Goal: Transaction & Acquisition: Purchase product/service

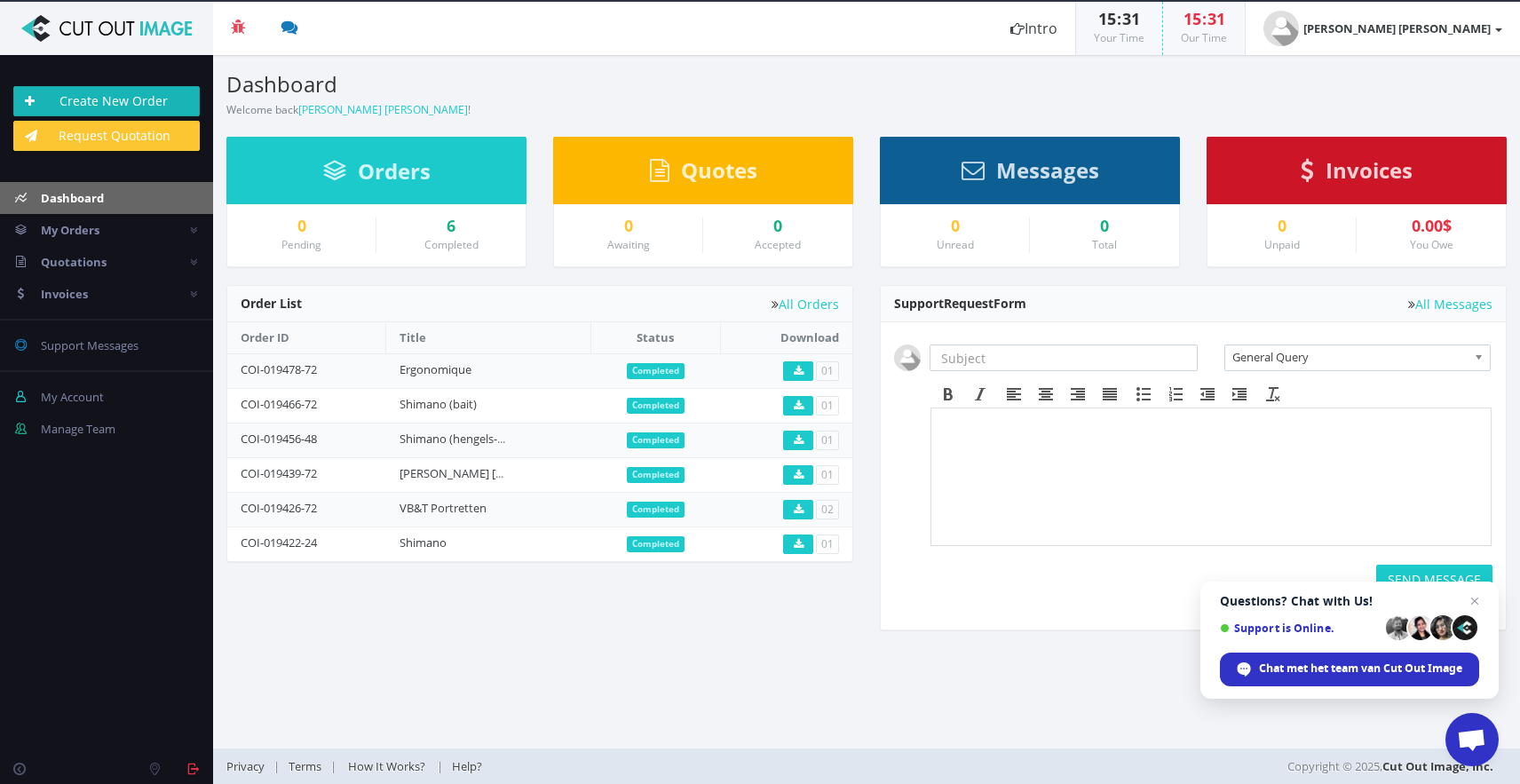
click at [107, 95] on link "Create New Order" at bounding box center [106, 101] width 187 height 31
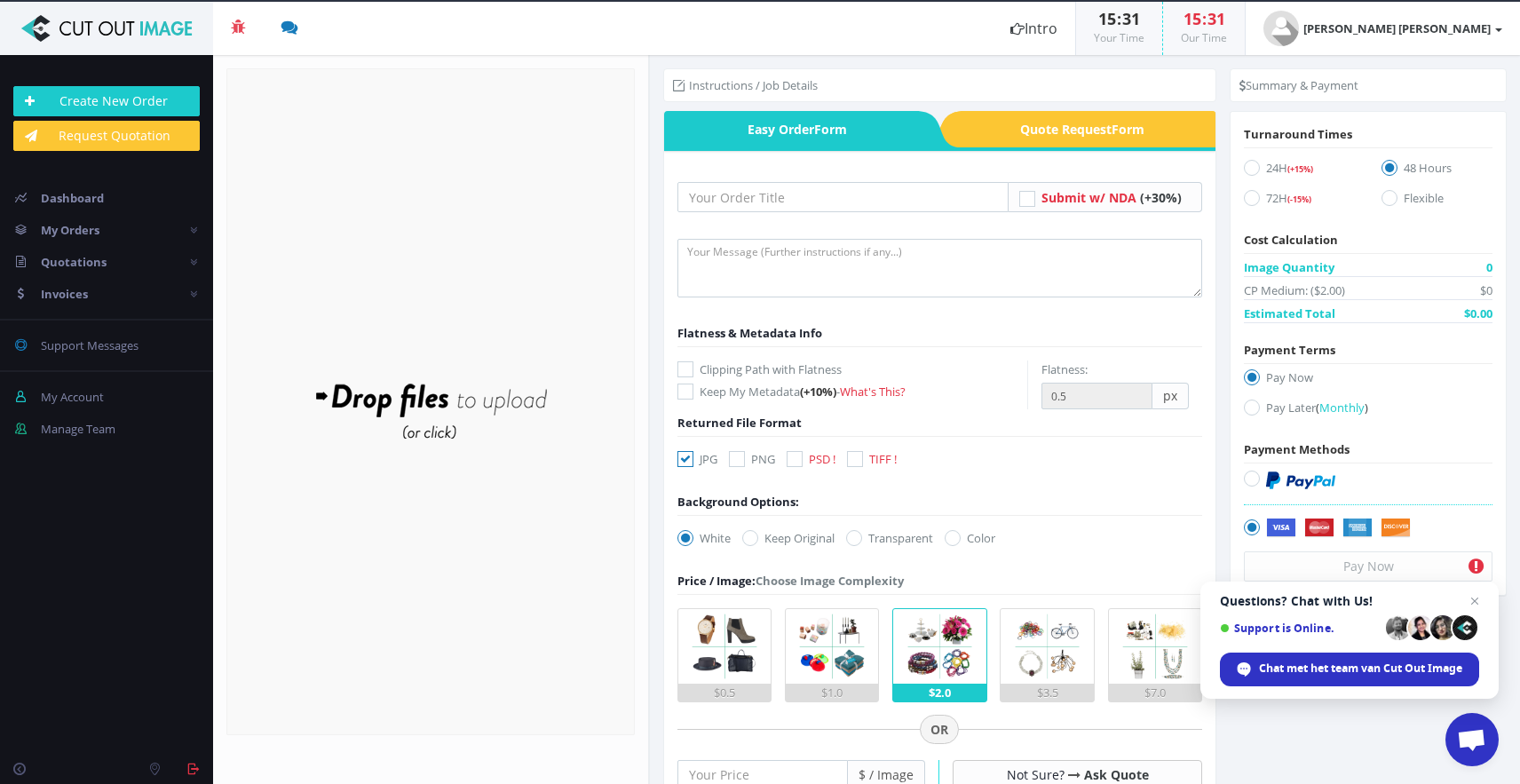
click at [737, 465] on icon at bounding box center [737, 459] width 16 height 16
click at [737, 465] on input "PNG" at bounding box center [739, 459] width 11 height 11
checkbox input "true"
click at [689, 463] on icon at bounding box center [685, 459] width 16 height 16
click at [689, 463] on input "JPG" at bounding box center [688, 459] width 11 height 11
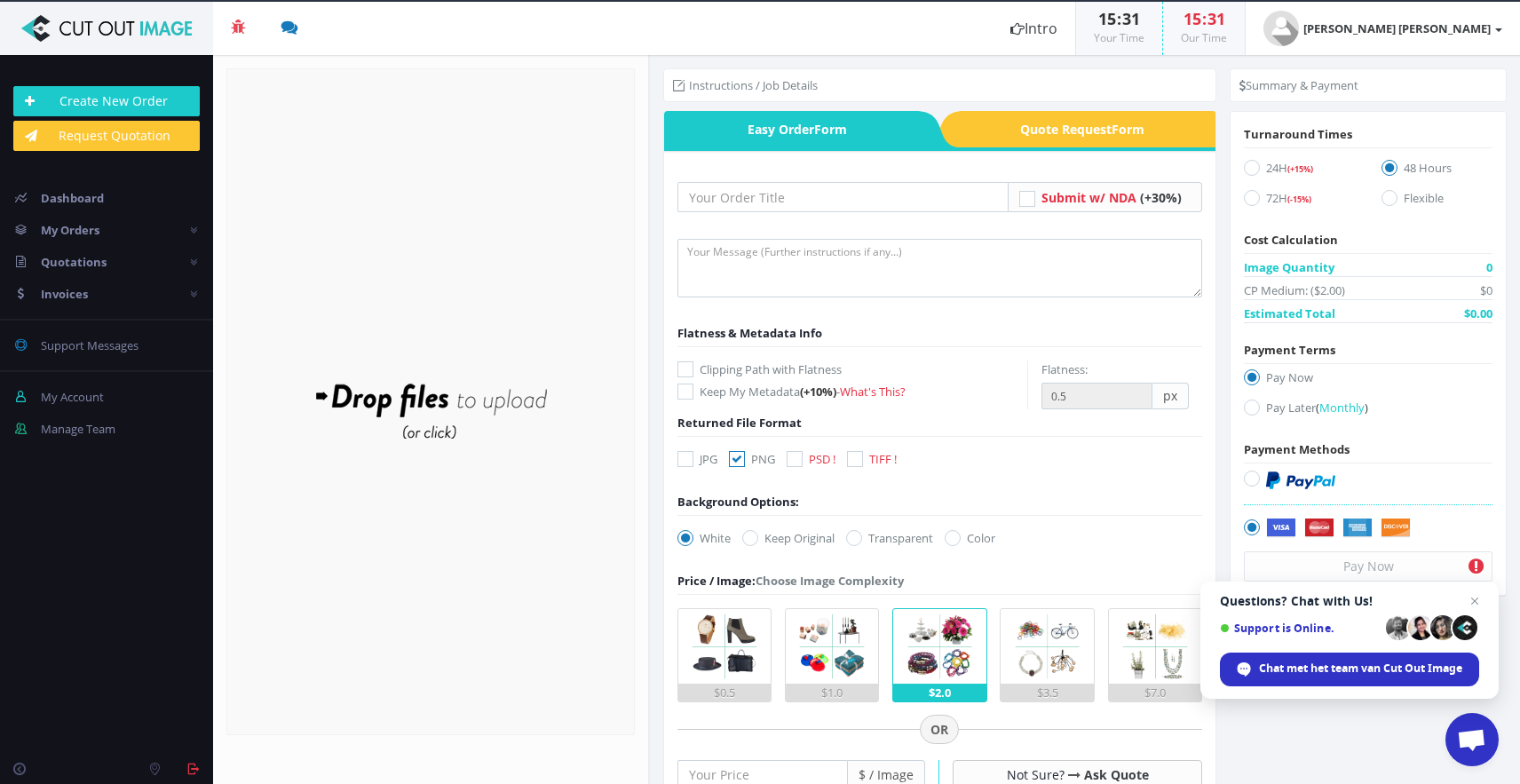
click at [688, 463] on icon at bounding box center [685, 459] width 16 height 16
click at [688, 463] on input "JPG" at bounding box center [688, 459] width 11 height 11
checkbox input "true"
click at [748, 372] on label "Clipping Path with Flatness" at bounding box center [851, 369] width 350 height 18
click at [693, 372] on input "Clipping Path with Flatness" at bounding box center [688, 370] width 11 height 11
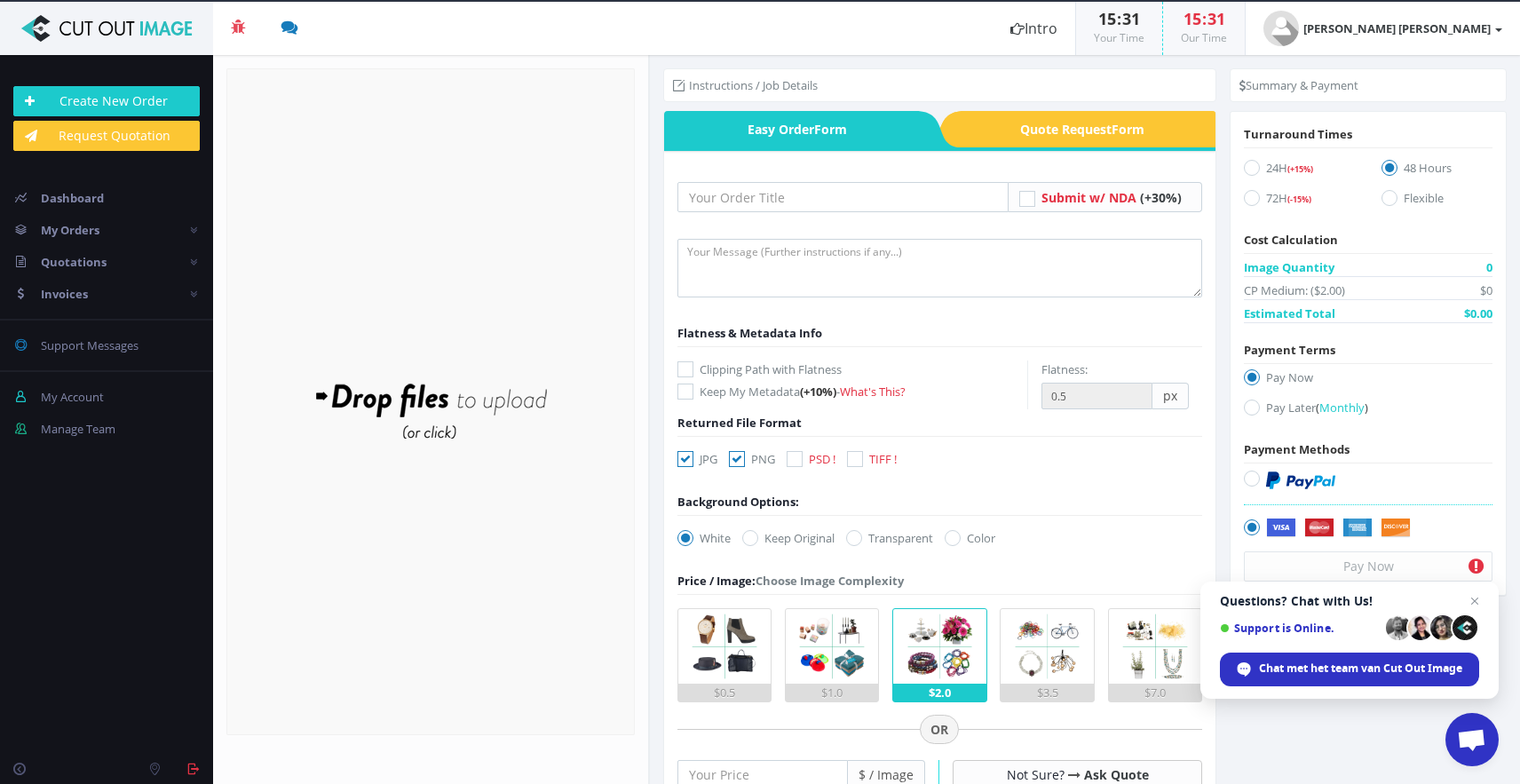
checkbox input "true"
click at [737, 389] on label "Keep My Metadata (+10%) - What's This?" at bounding box center [851, 392] width 350 height 18
click at [693, 389] on input "Keep My Metadata (+10%) - What's This?" at bounding box center [688, 392] width 11 height 11
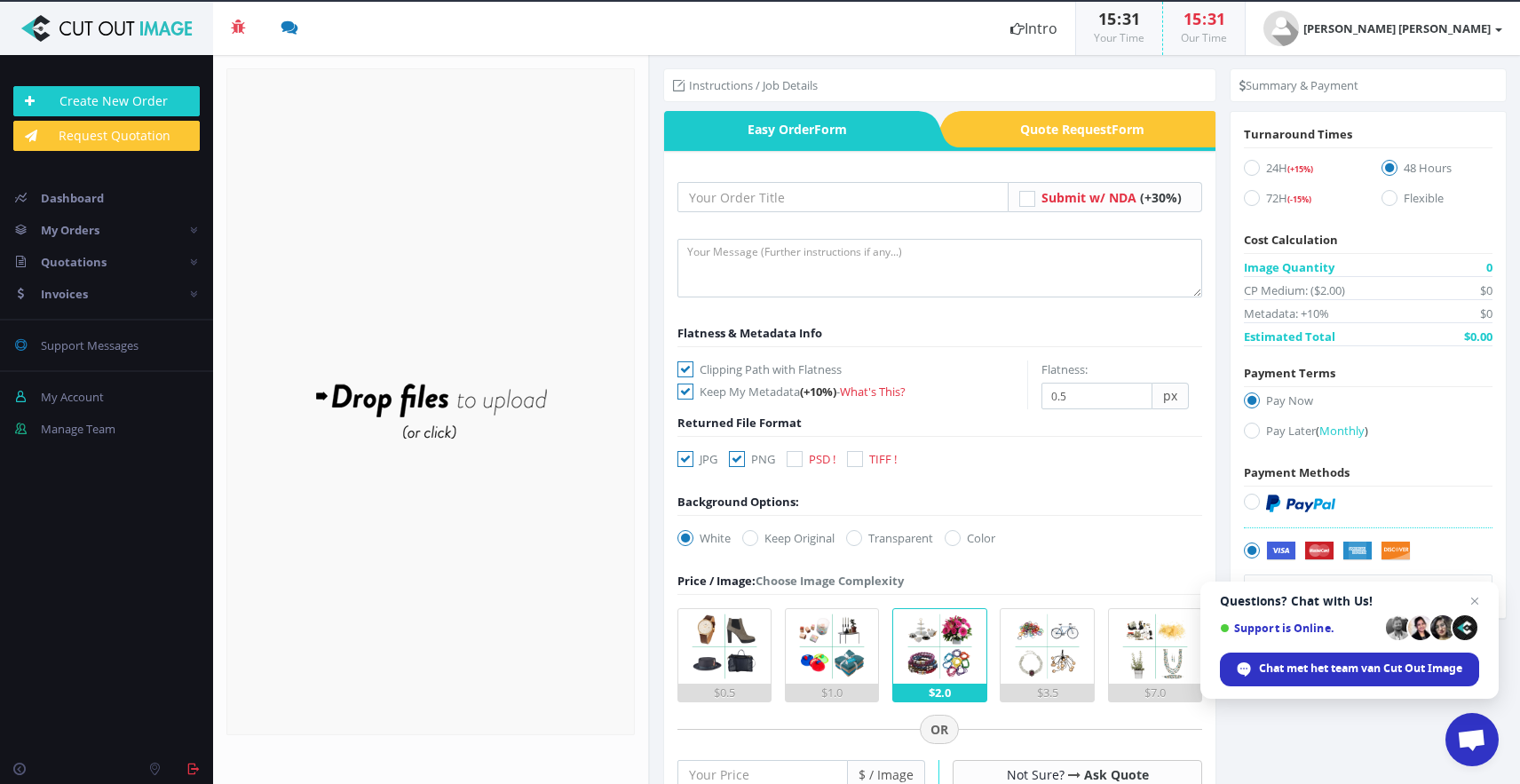
click at [738, 389] on label "Keep My Metadata (+10%) - What's This?" at bounding box center [851, 392] width 350 height 18
click at [693, 389] on input "Keep My Metadata (+10%) - What's This?" at bounding box center [688, 392] width 11 height 11
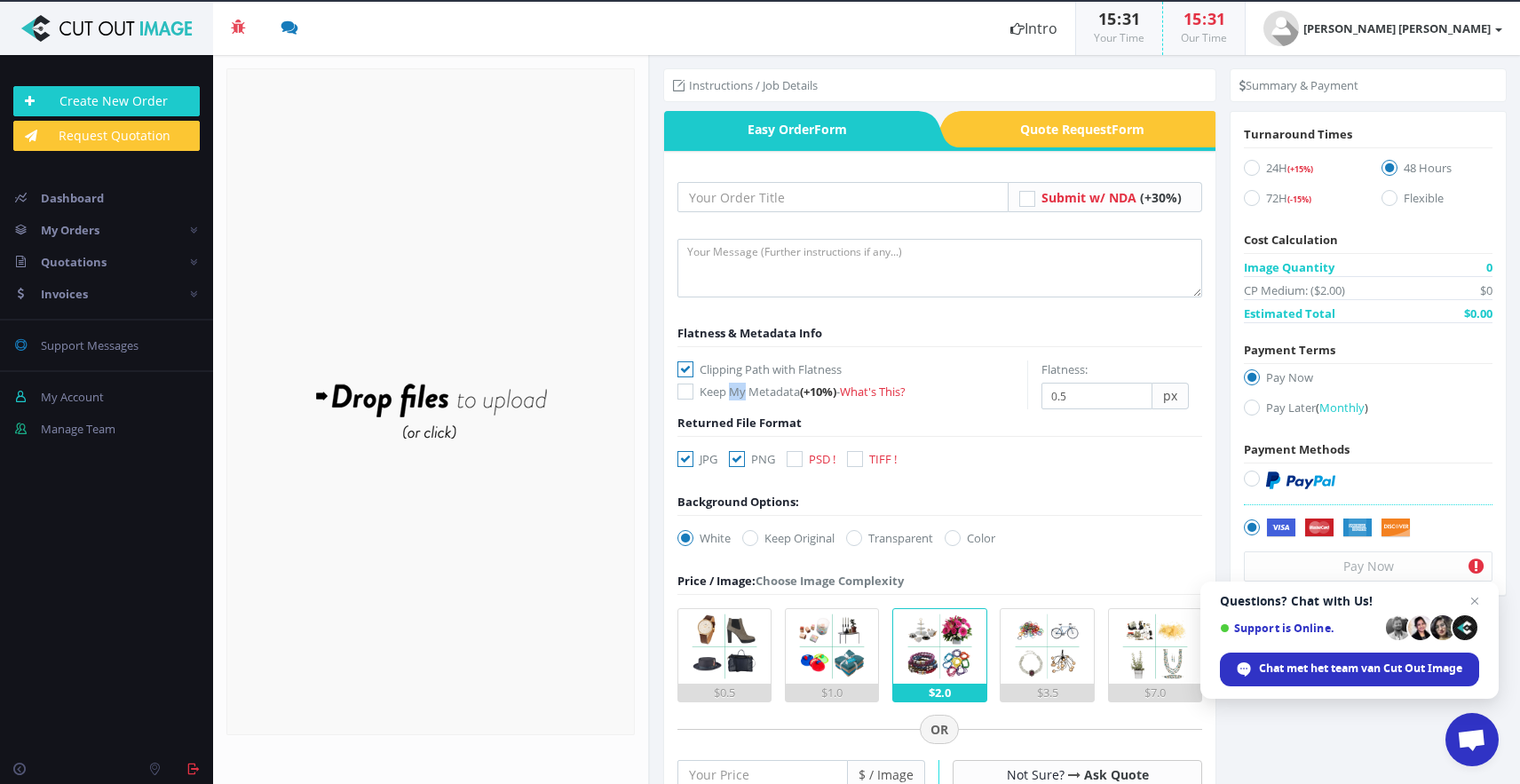
click at [738, 389] on label "Keep My Metadata (+10%) - What's This?" at bounding box center [851, 392] width 350 height 18
click at [693, 389] on input "Keep My Metadata (+10%) - What's This?" at bounding box center [688, 392] width 11 height 11
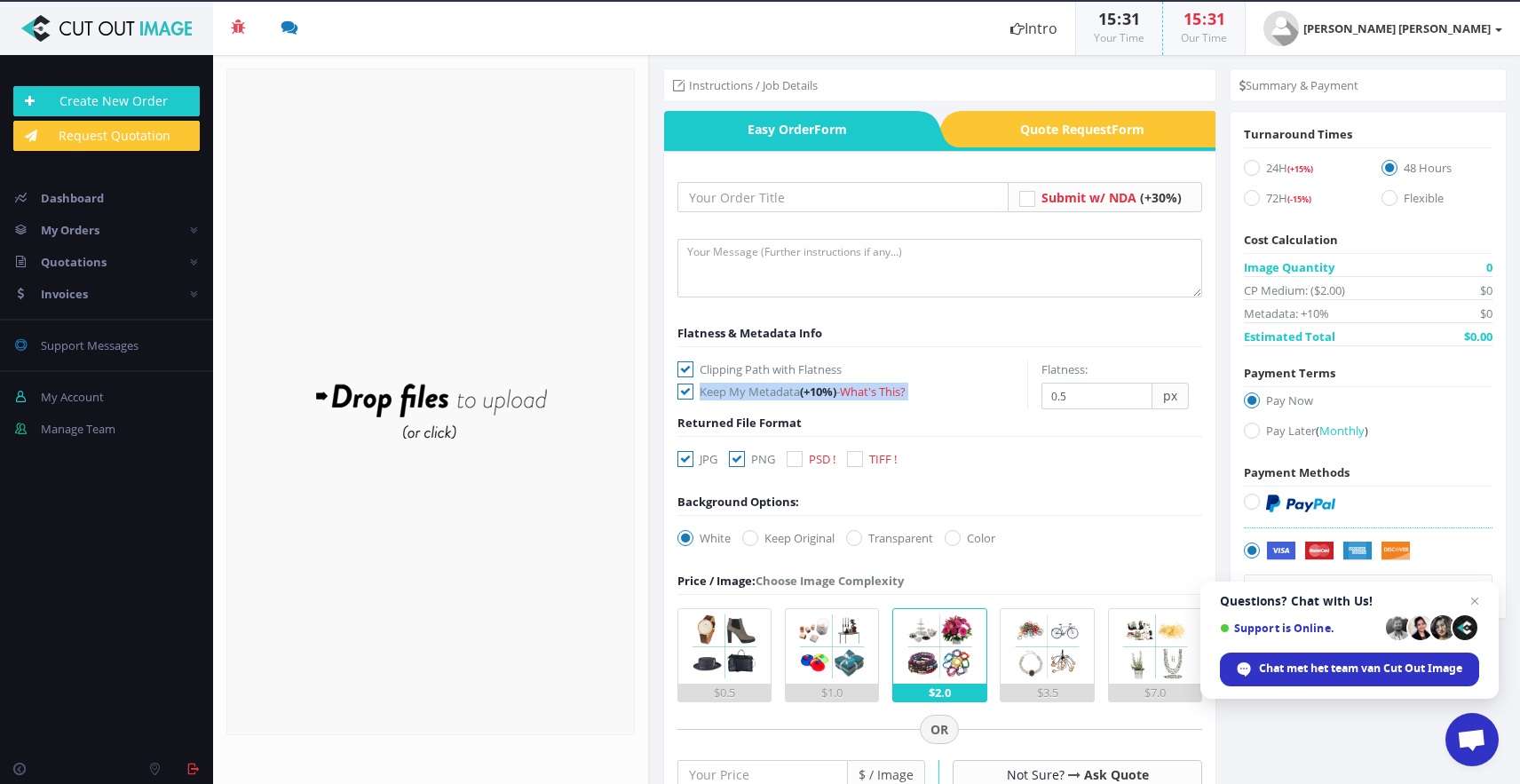
click at [738, 389] on label "Keep My Metadata (+10%) - What's This?" at bounding box center [851, 392] width 350 height 18
click at [693, 389] on input "Keep My Metadata (+10%) - What's This?" at bounding box center [688, 392] width 11 height 11
checkbox input "false"
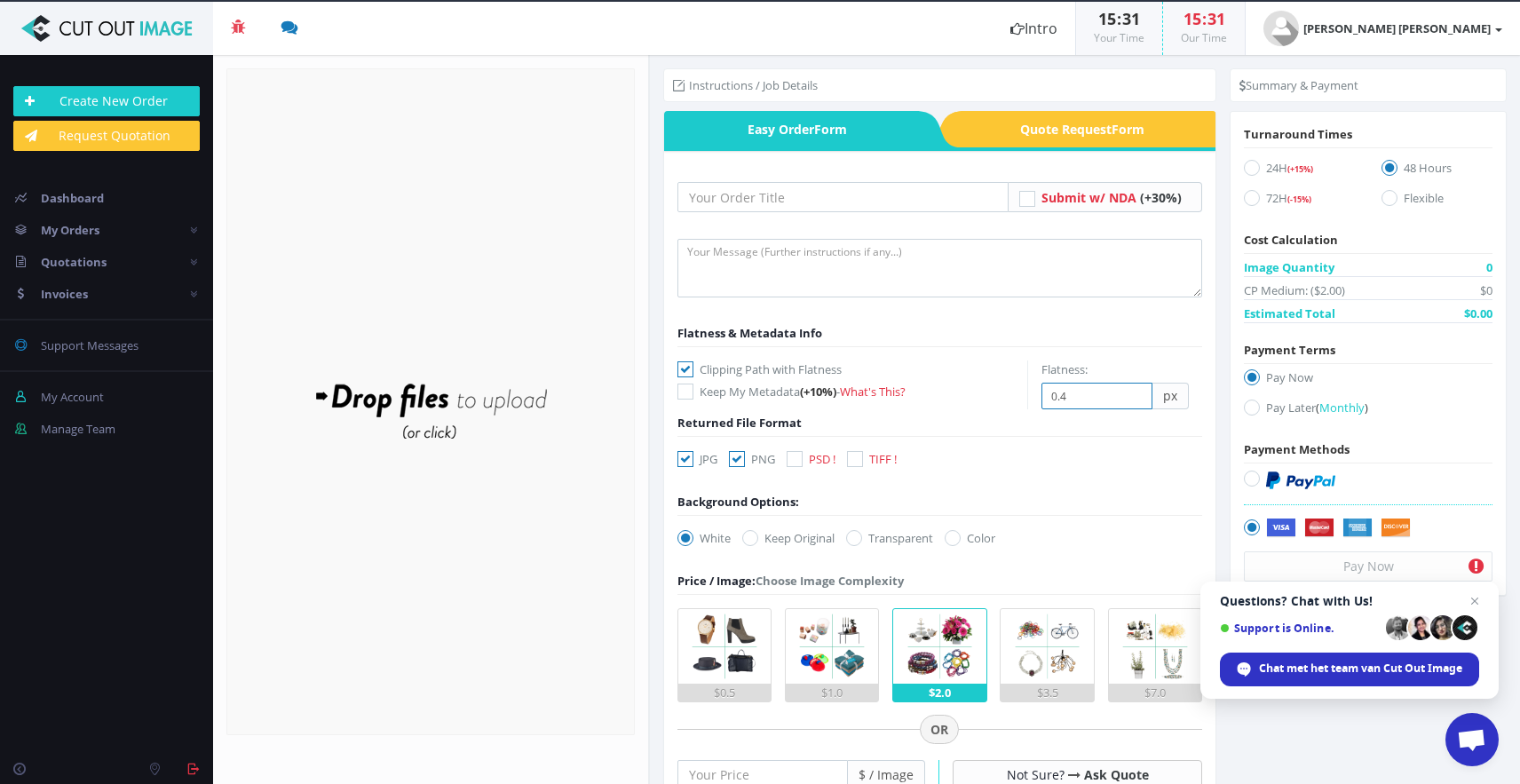
click at [1128, 400] on input "0.4" at bounding box center [1097, 396] width 111 height 27
type input "0.3"
click at [1128, 400] on input "0.3" at bounding box center [1097, 396] width 111 height 27
click at [977, 233] on form "Submit w/ NDA (+30%)" at bounding box center [940, 710] width 526 height 1057
click at [1025, 200] on icon at bounding box center [1027, 198] width 16 height 16
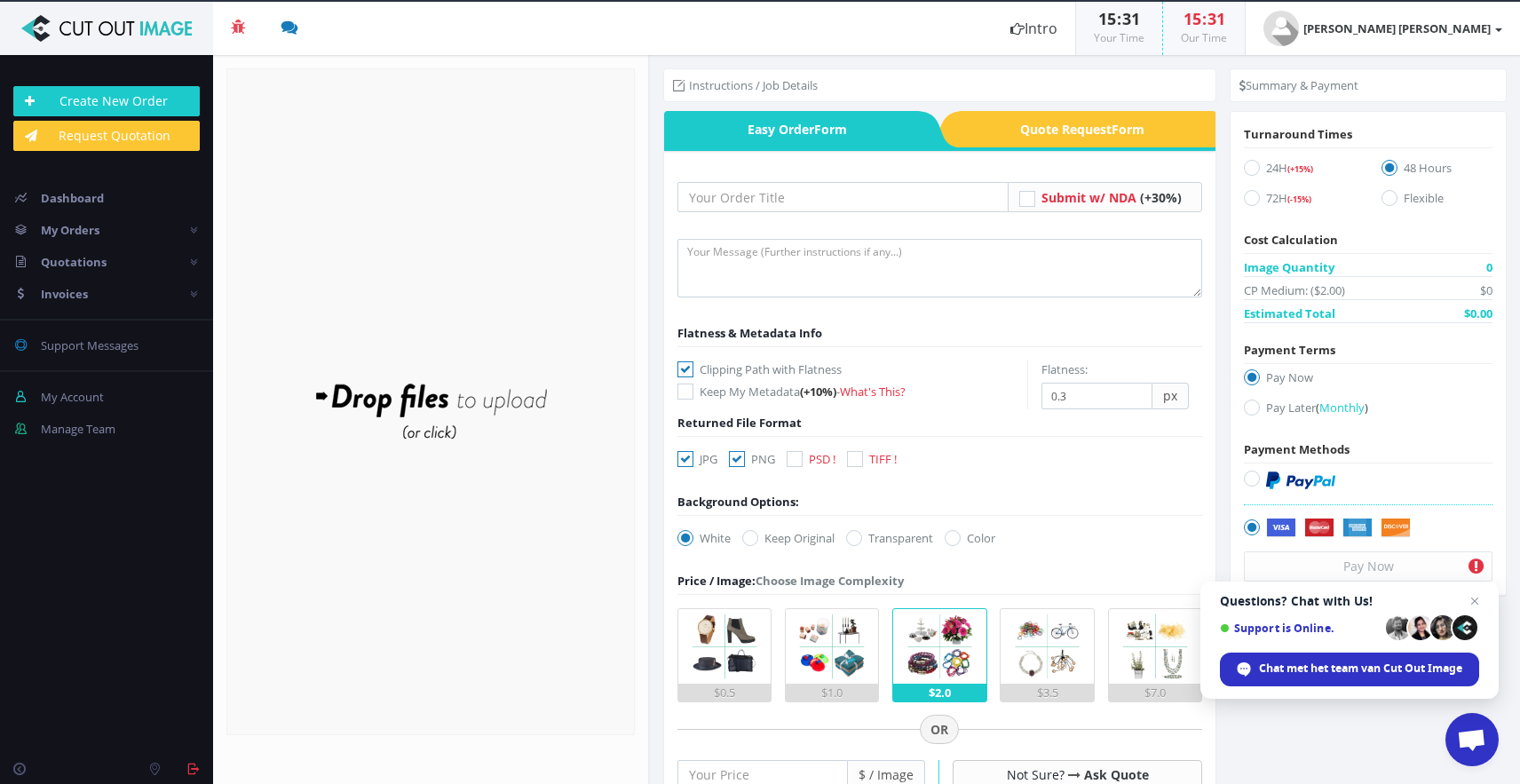
click at [1025, 200] on input "Submit w/ NDA (+30%)" at bounding box center [1030, 197] width 11 height 11
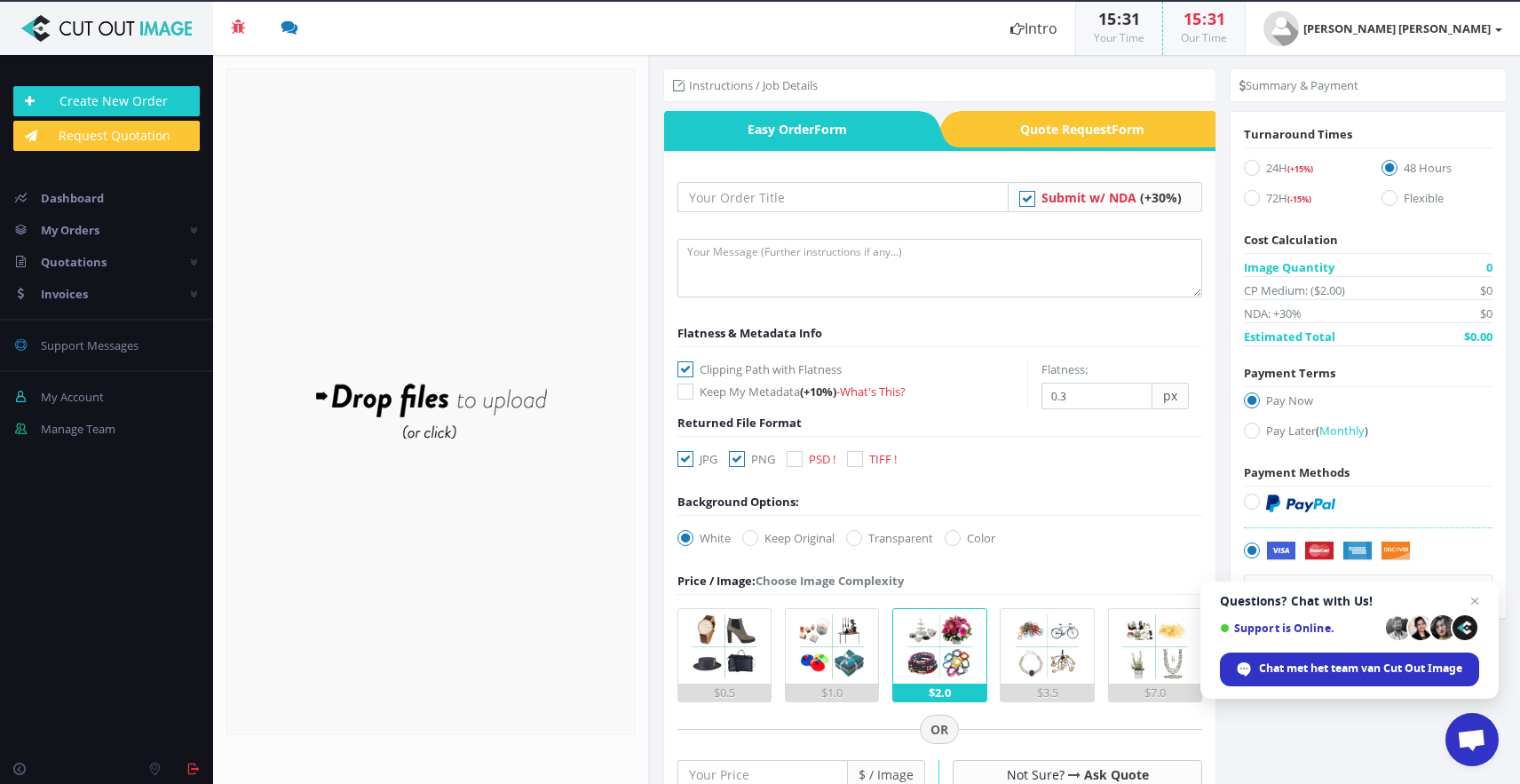
click at [1025, 200] on icon at bounding box center [1027, 198] width 16 height 16
click at [1025, 200] on input "Submit w/ NDA (+30%)" at bounding box center [1030, 197] width 11 height 11
checkbox input "false"
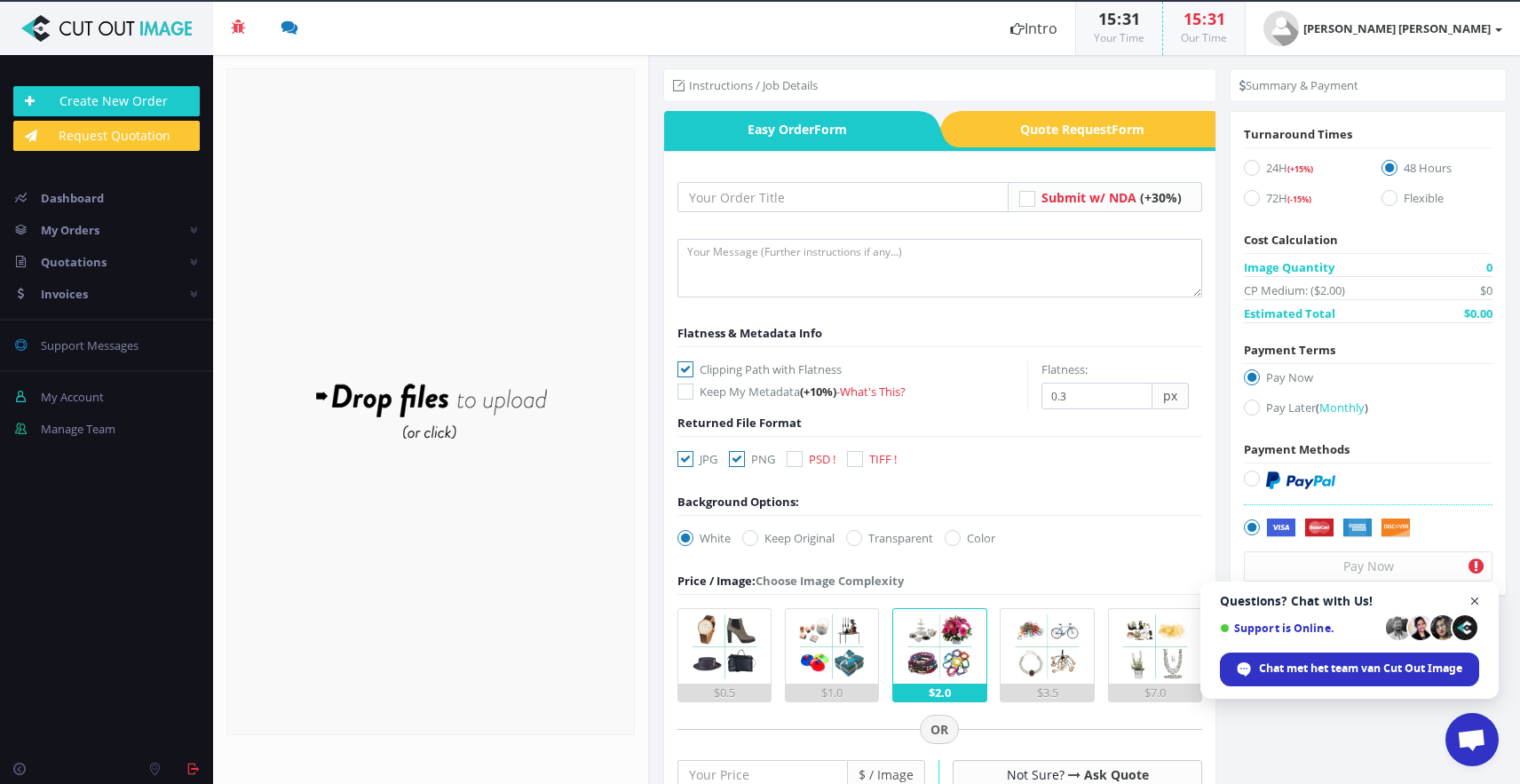
click at [1477, 602] on span "Open de chat" at bounding box center [1475, 600] width 22 height 22
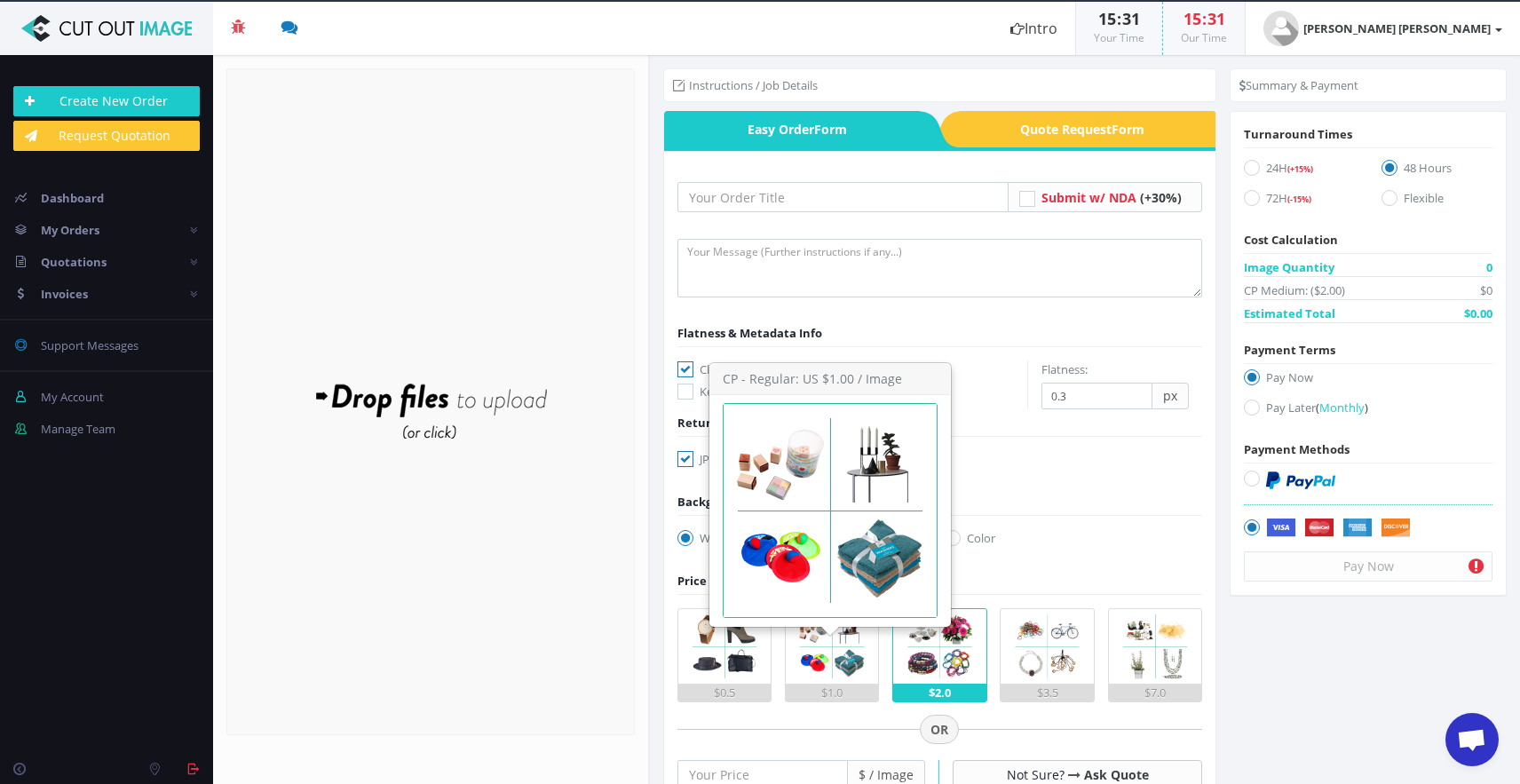
click at [811, 638] on img at bounding box center [832, 646] width 75 height 75
click at [0, 0] on input "$1.0" at bounding box center [0, 0] width 0 height 0
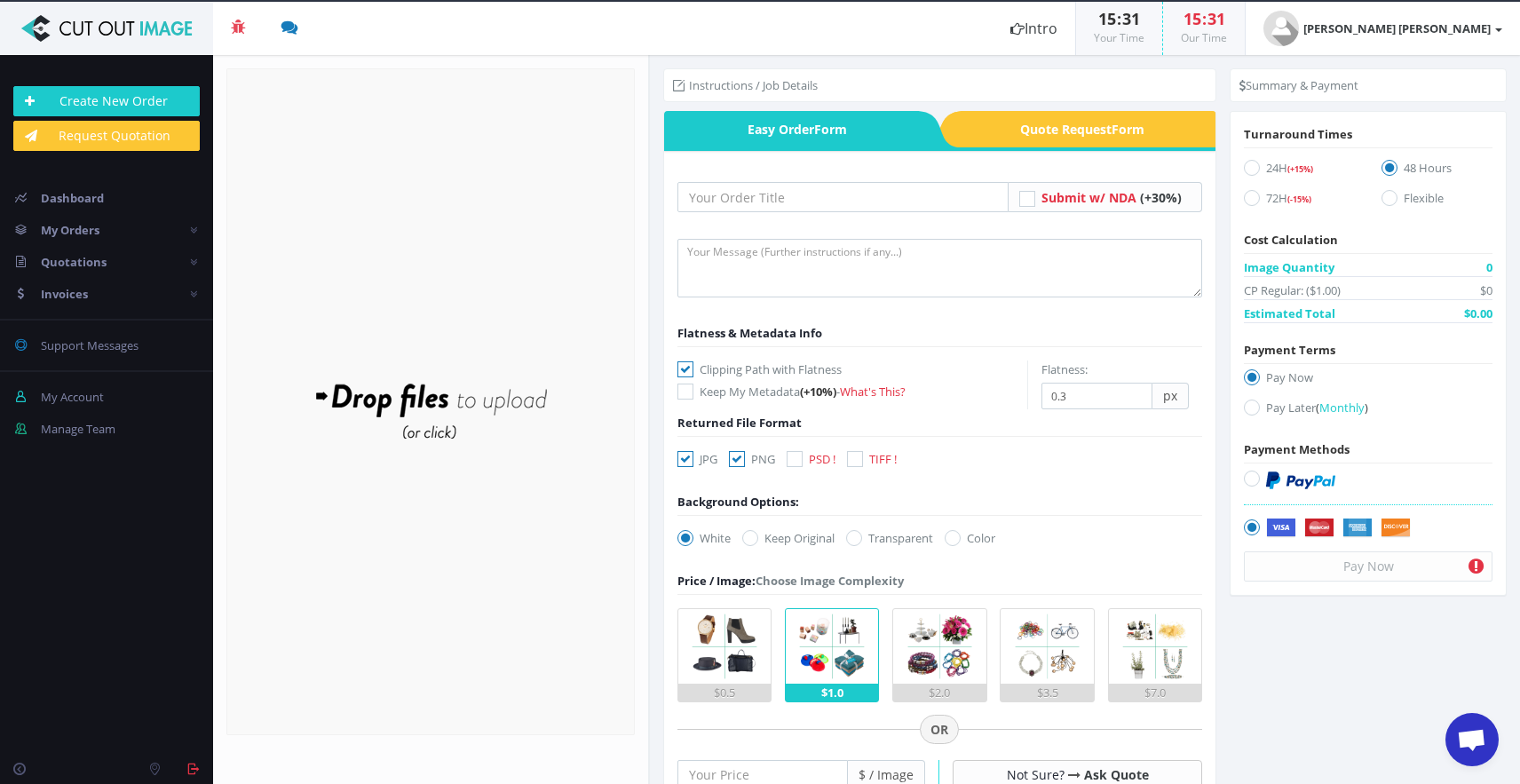
scroll to position [39, 0]
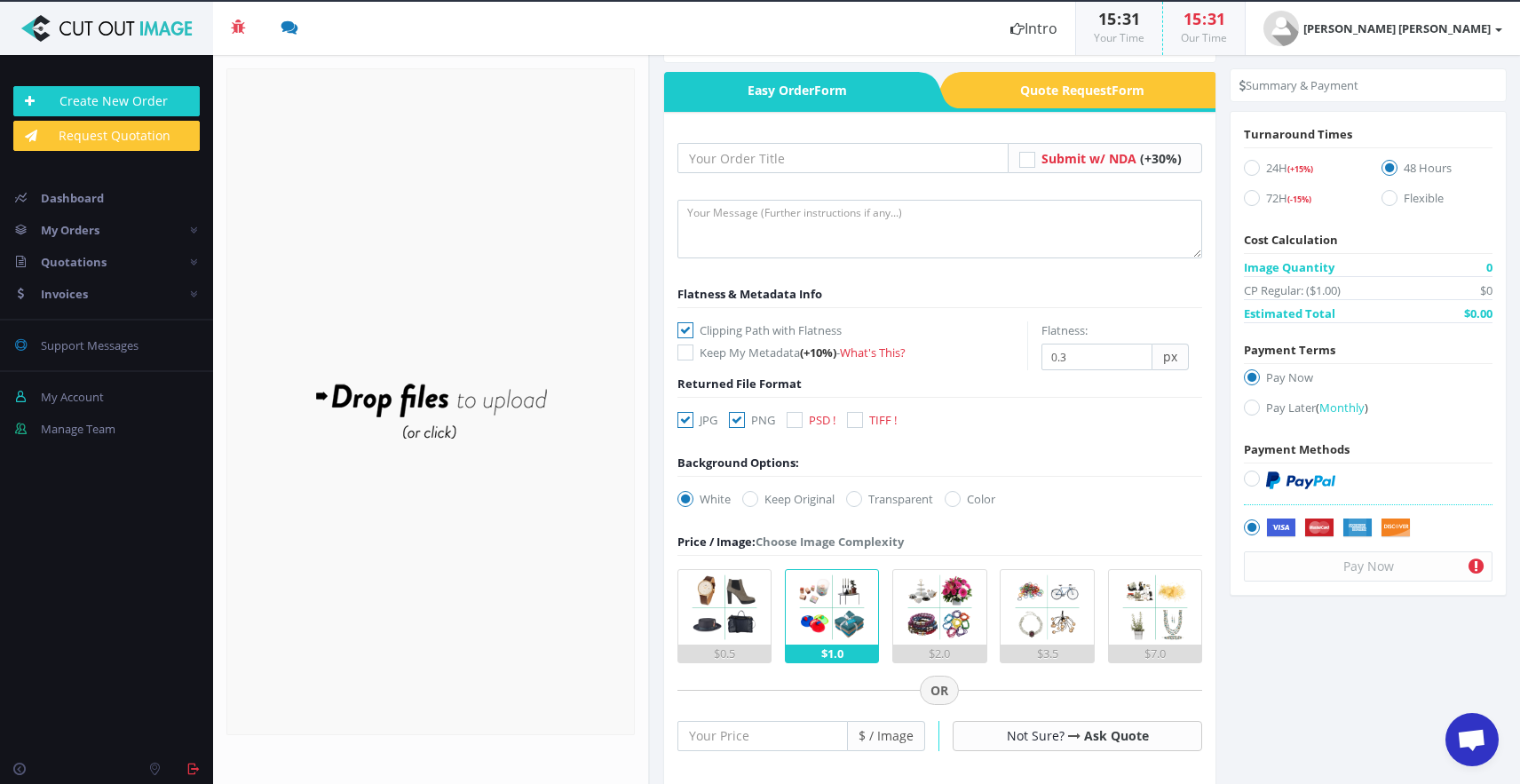
click at [955, 494] on icon at bounding box center [952, 499] width 16 height 16
click at [955, 494] on input "Color" at bounding box center [955, 499] width 11 height 11
radio input "true"
click at [1003, 506] on input "#00aabb" at bounding box center [987, 498] width 65 height 26
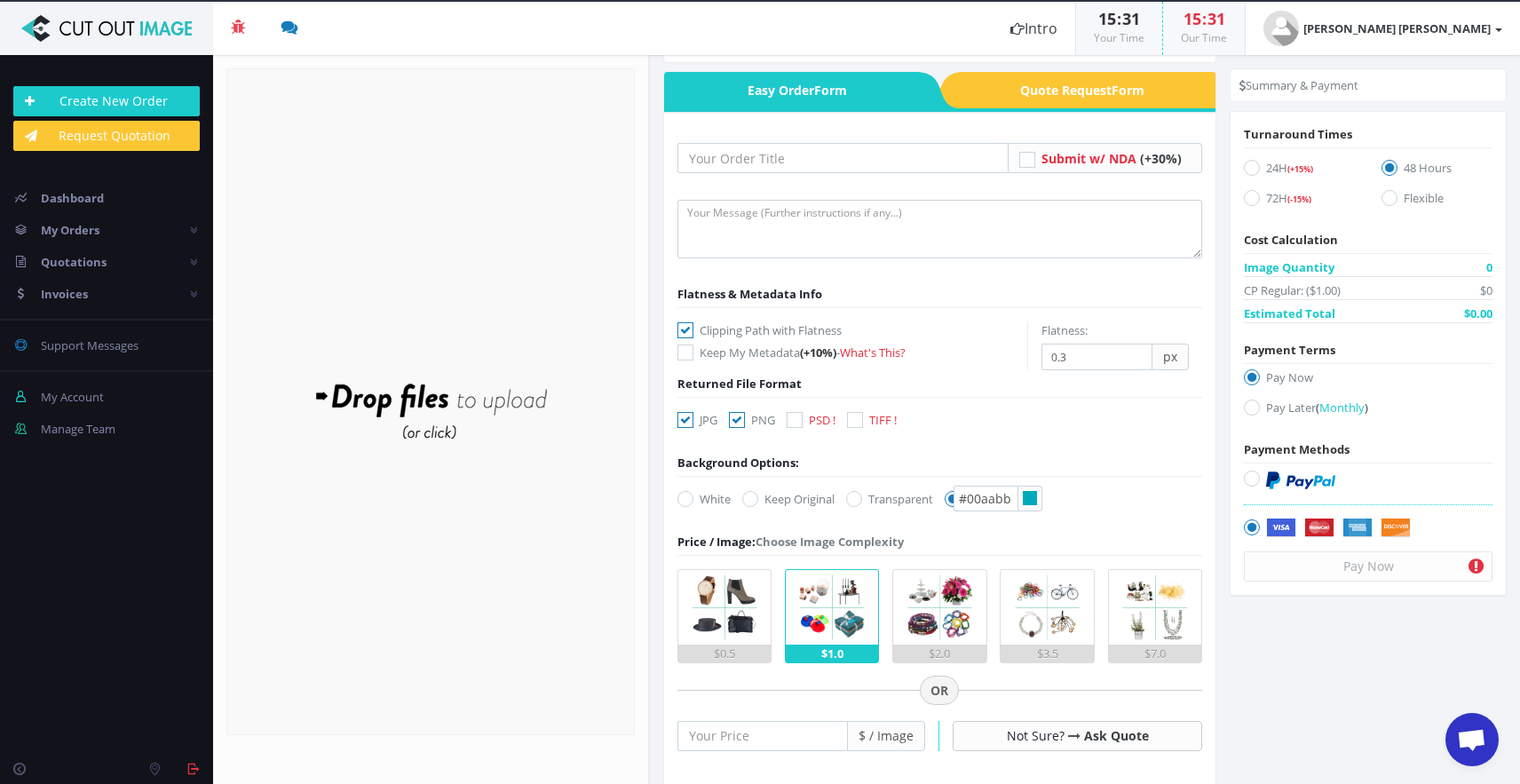
click at [1070, 515] on form "Submit w/ NDA (+30%)" at bounding box center [940, 671] width 526 height 1057
click at [1009, 503] on input "#00aabb" at bounding box center [987, 498] width 65 height 26
paste input "Deze moeten zowiso even naar COI met n kleurtje heeft hij ook moeite zo te zien…"
type input "#"
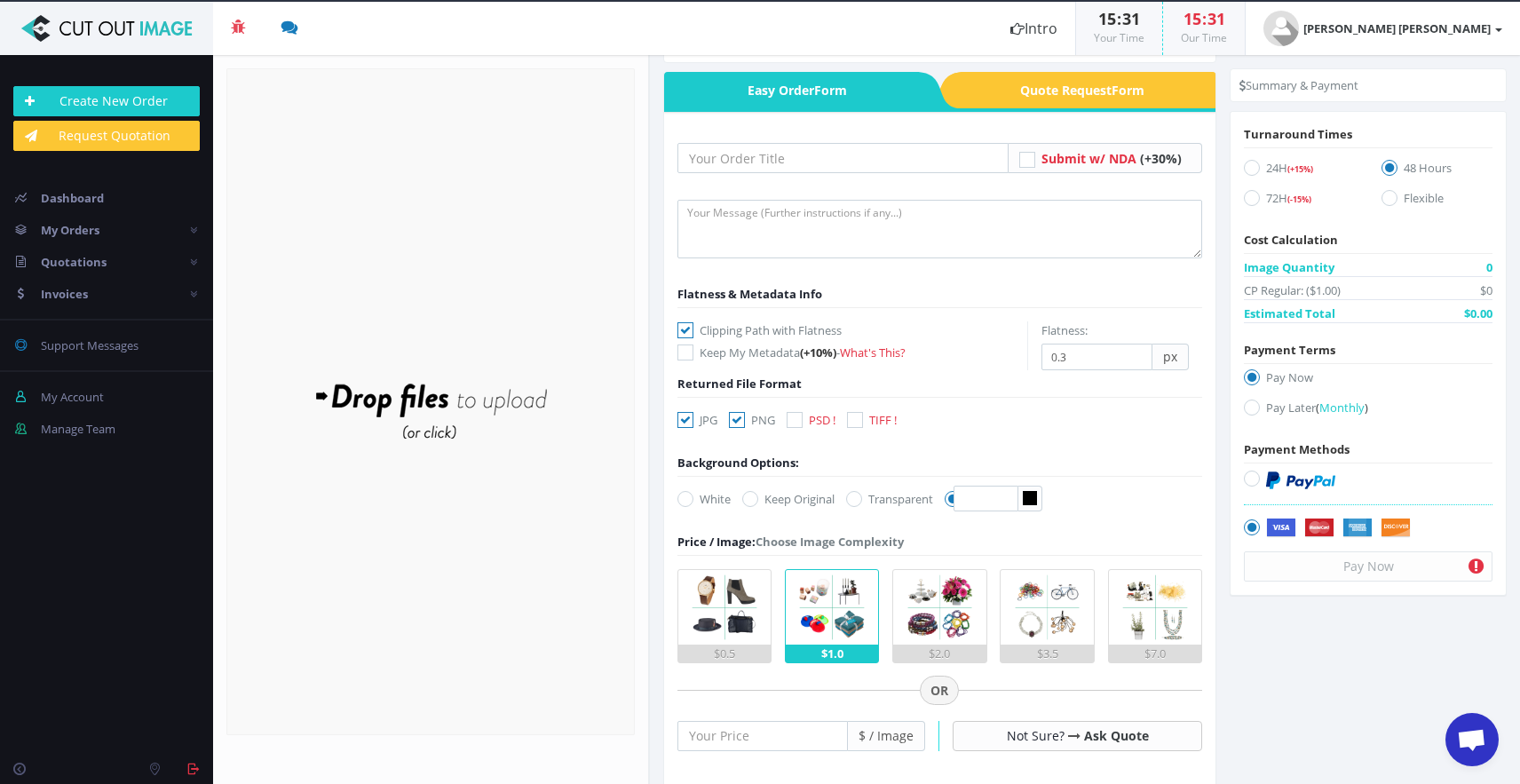
click at [1079, 518] on form "Submit w/ NDA (+30%)" at bounding box center [940, 671] width 526 height 1057
click at [743, 421] on icon at bounding box center [737, 419] width 16 height 16
click at [743, 421] on input "PNG" at bounding box center [739, 420] width 11 height 11
click at [743, 421] on icon at bounding box center [737, 419] width 16 height 16
click at [743, 421] on input "PNG" at bounding box center [739, 420] width 11 height 11
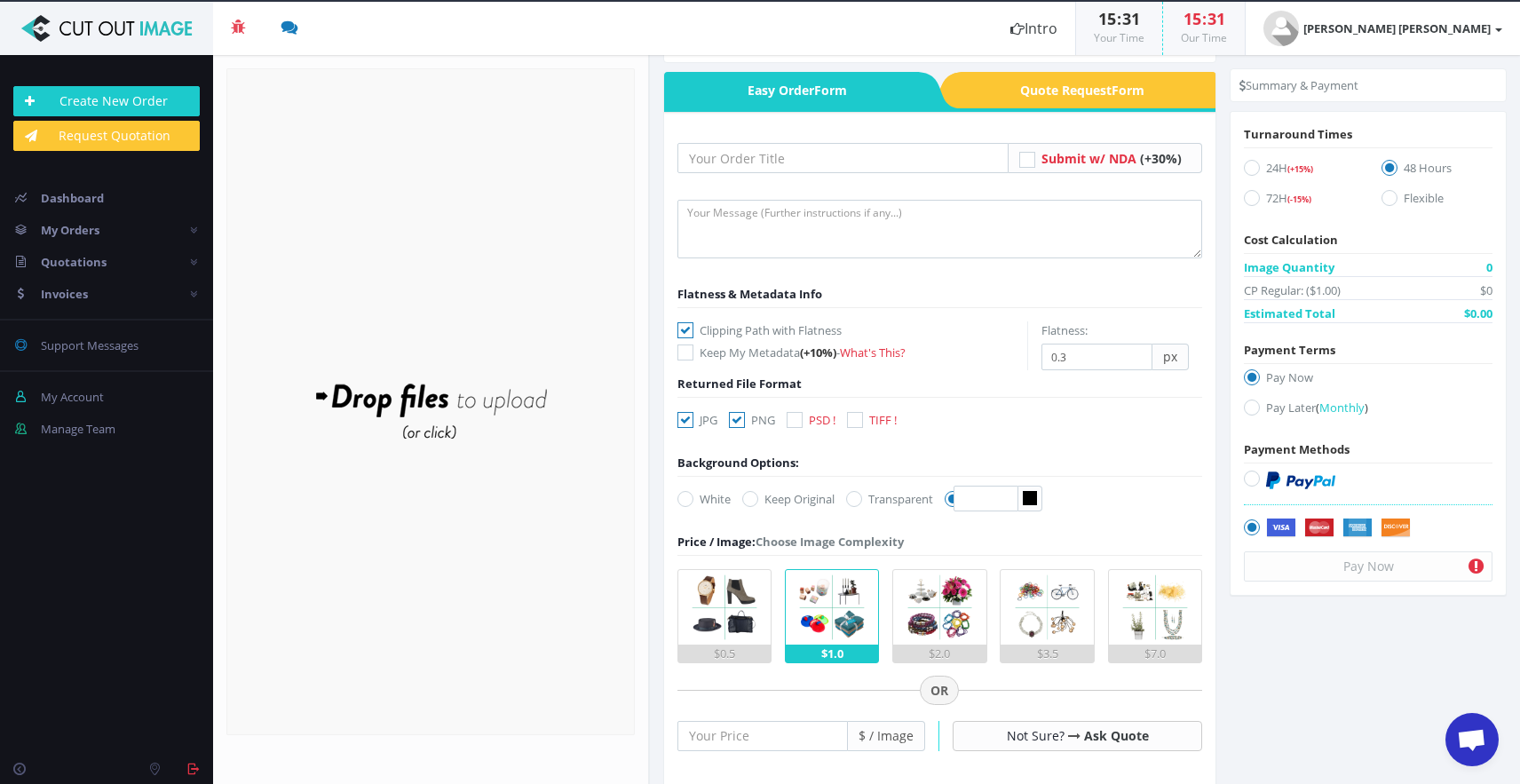
click at [743, 421] on icon at bounding box center [737, 419] width 16 height 16
click at [743, 421] on input "PNG" at bounding box center [739, 420] width 11 height 11
click at [737, 420] on icon at bounding box center [737, 419] width 16 height 16
click at [737, 420] on input "PNG" at bounding box center [739, 420] width 11 height 11
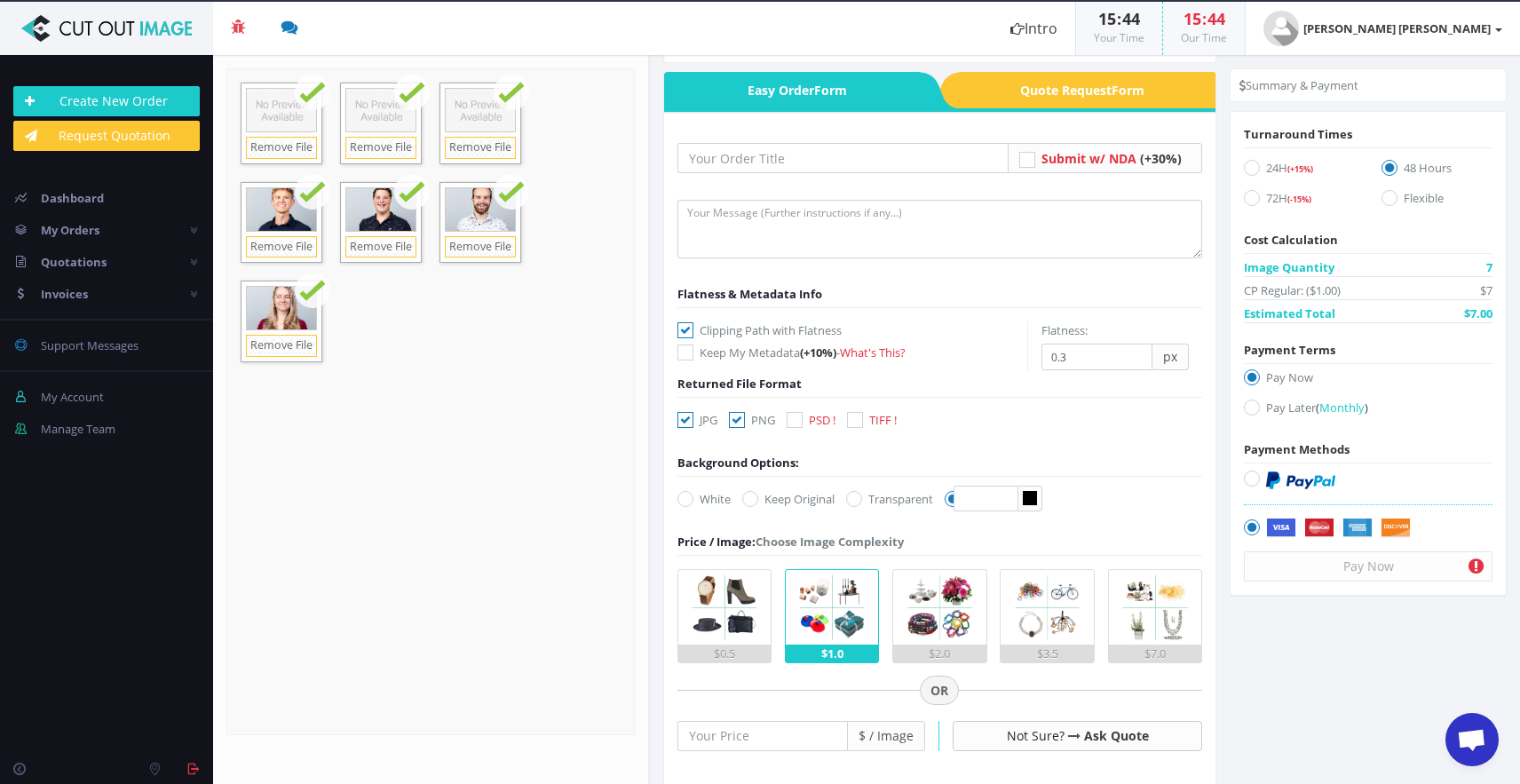
click at [738, 420] on icon at bounding box center [737, 419] width 16 height 16
click at [738, 420] on input "PNG" at bounding box center [739, 420] width 11 height 11
click at [738, 420] on icon at bounding box center [737, 419] width 16 height 16
click at [738, 420] on input "PNG" at bounding box center [739, 420] width 11 height 11
checkbox input "true"
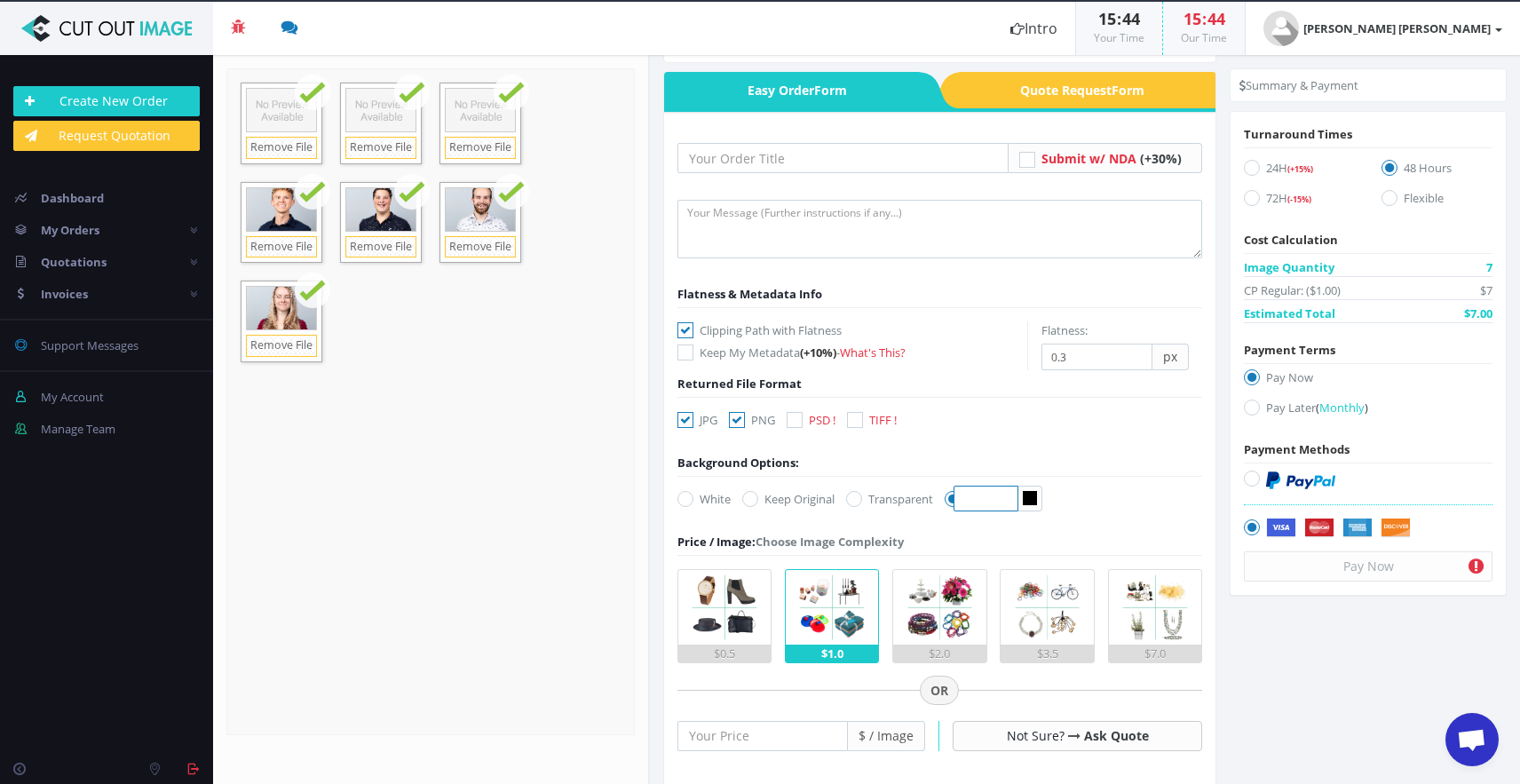
click at [984, 495] on input "text" at bounding box center [987, 498] width 65 height 26
paste input "#00a0aa"
type input "#00a0aa"
click at [1092, 498] on form "Submit w/ NDA (+30%)" at bounding box center [940, 671] width 526 height 1057
click at [1248, 201] on icon at bounding box center [1252, 197] width 16 height 16
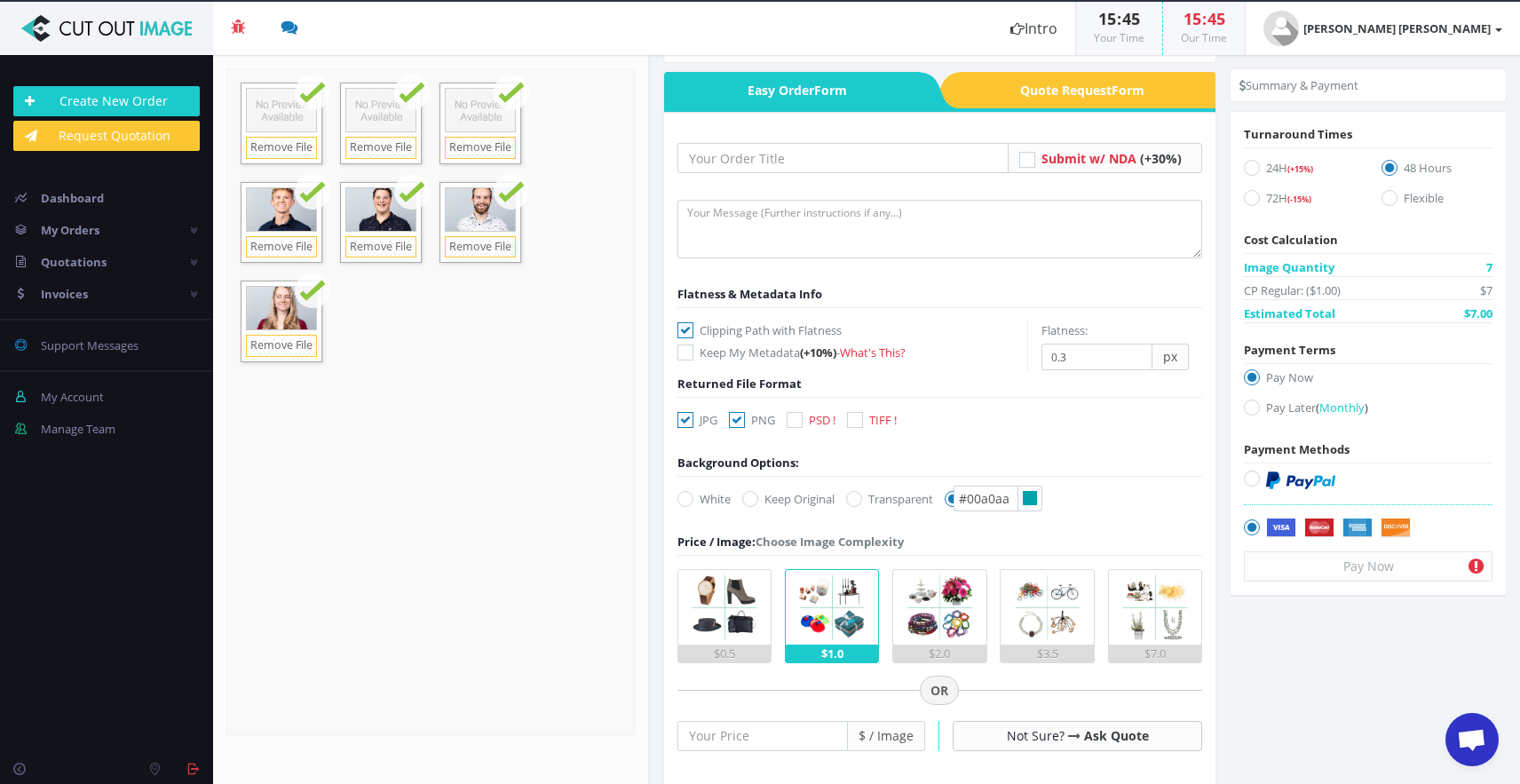
click at [1248, 201] on input "72H (-15%)" at bounding box center [1254, 198] width 11 height 11
radio input "true"
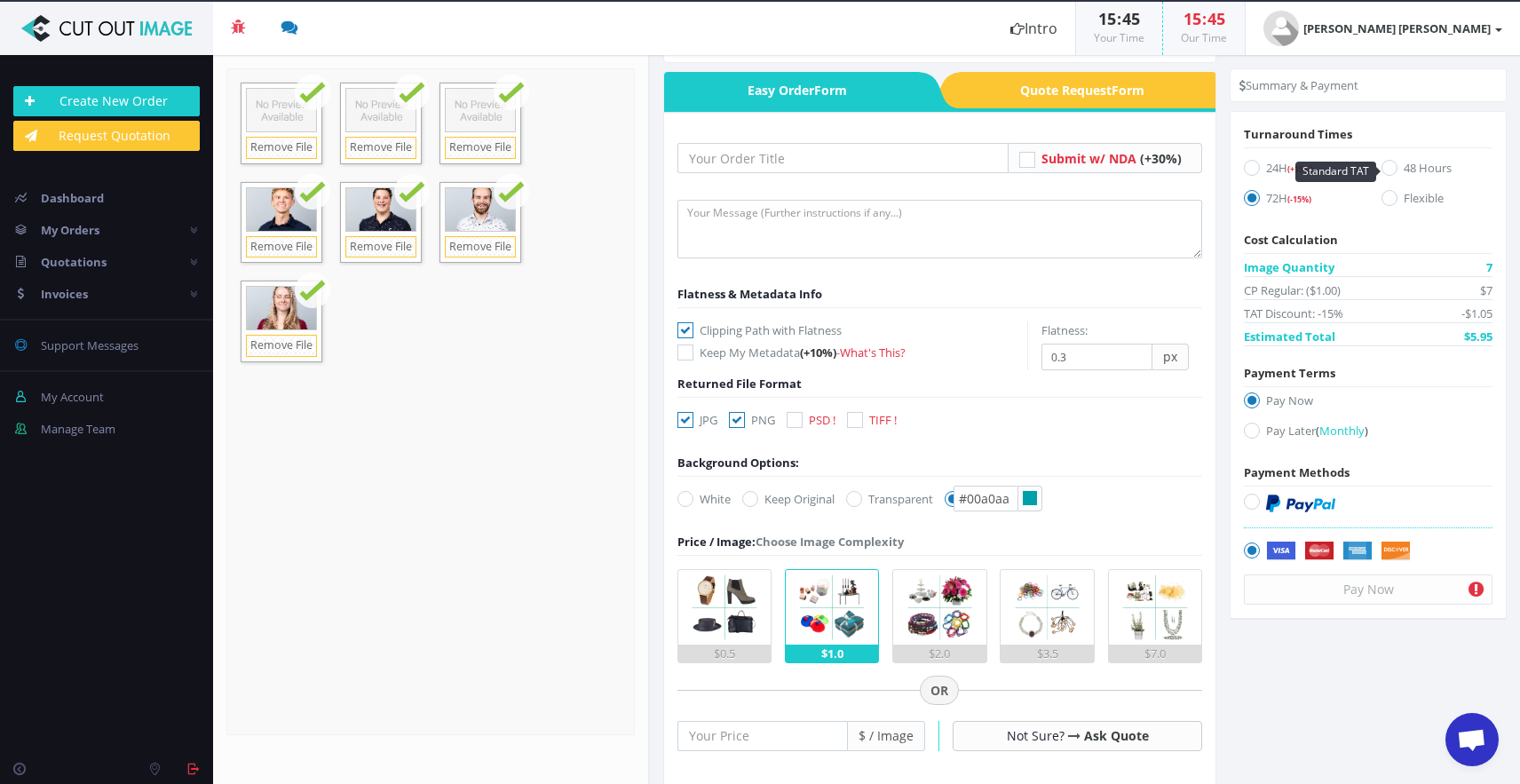
click at [1382, 168] on icon at bounding box center [1390, 168] width 16 height 16
click at [1386, 168] on input "48 Hours" at bounding box center [1392, 168] width 11 height 11
radio input "true"
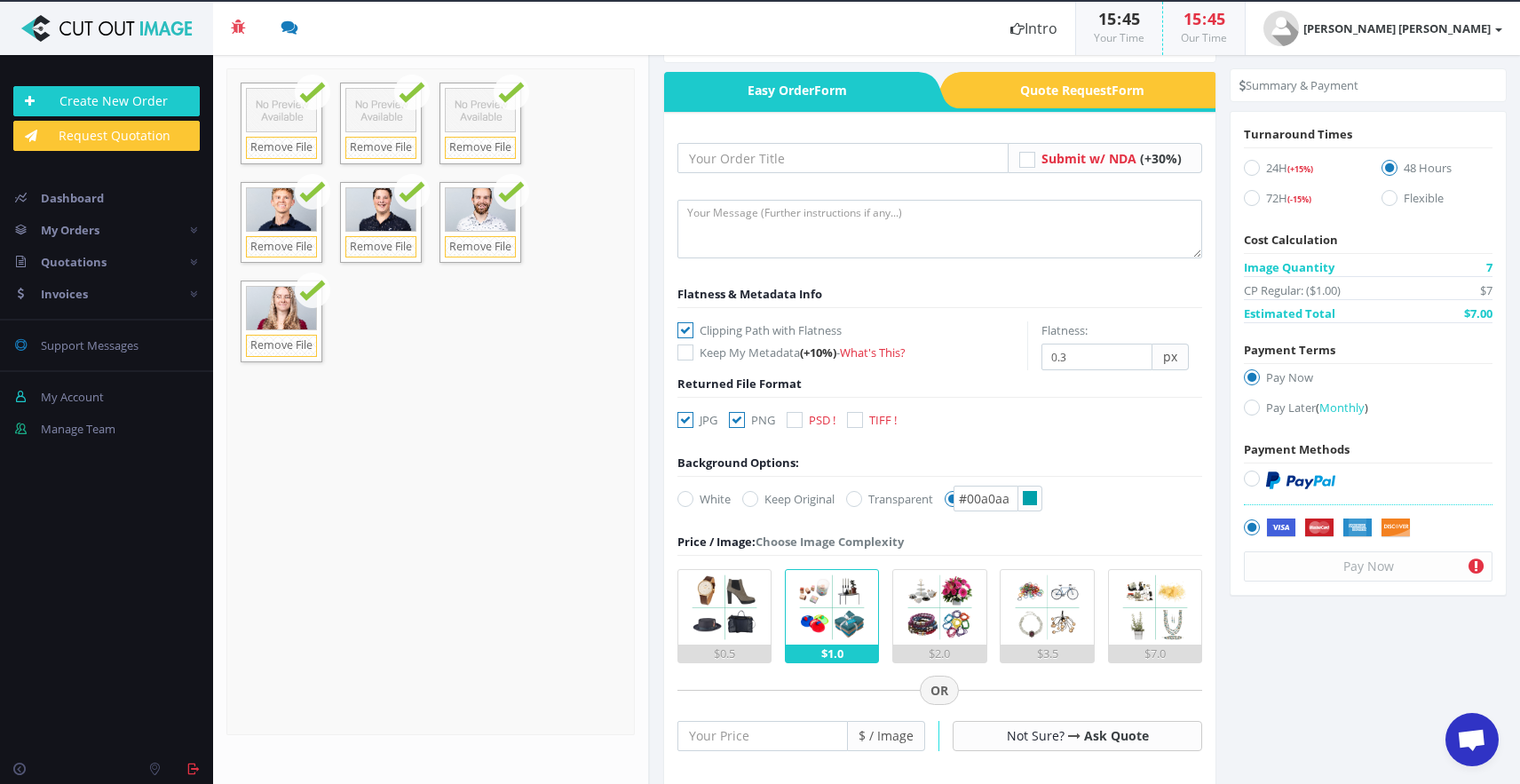
click at [1250, 197] on icon at bounding box center [1252, 197] width 16 height 16
click at [1250, 197] on input "72H (-15%)" at bounding box center [1254, 198] width 11 height 11
radio input "true"
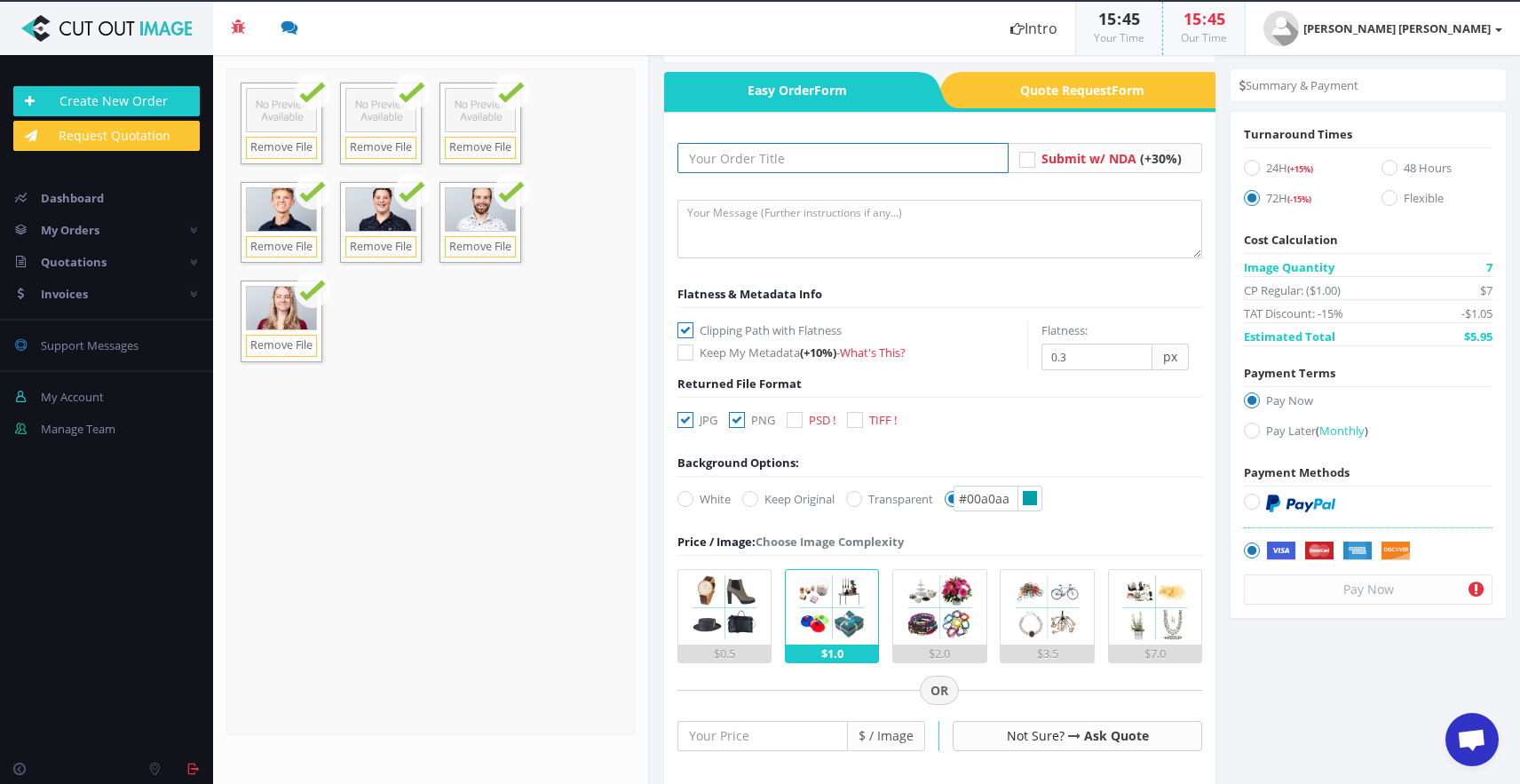
click at [868, 148] on input "text" at bounding box center [843, 158] width 332 height 31
click at [721, 162] on input "VB&T - Ict" at bounding box center [843, 158] width 332 height 31
type input "VB - Ict"
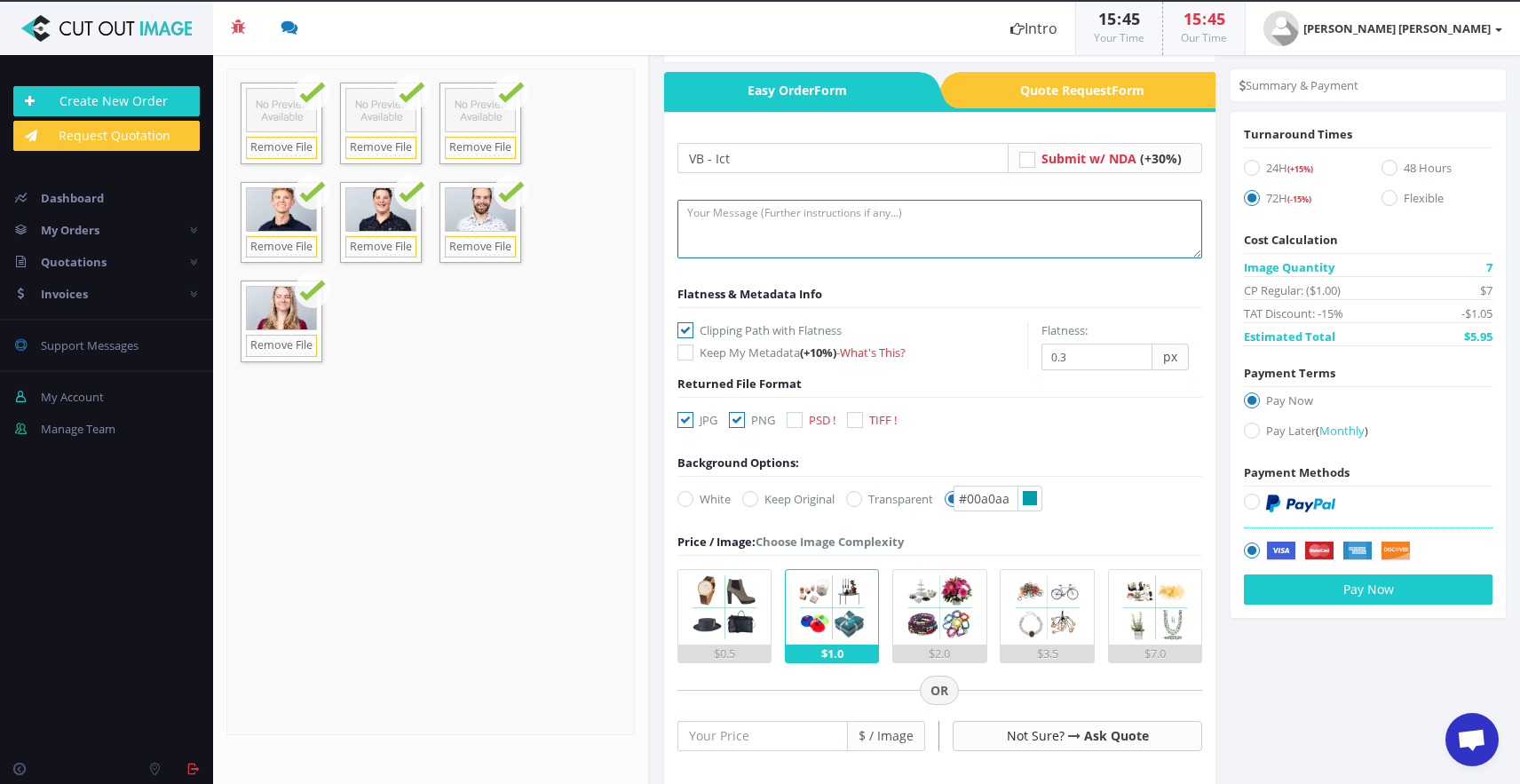
click at [783, 221] on textarea at bounding box center [940, 229] width 526 height 58
click at [904, 283] on form "VB - Ict Submit w/ NDA (+30%) Flatness & Metadata Info Keep My Metadata px" at bounding box center [940, 671] width 526 height 1057
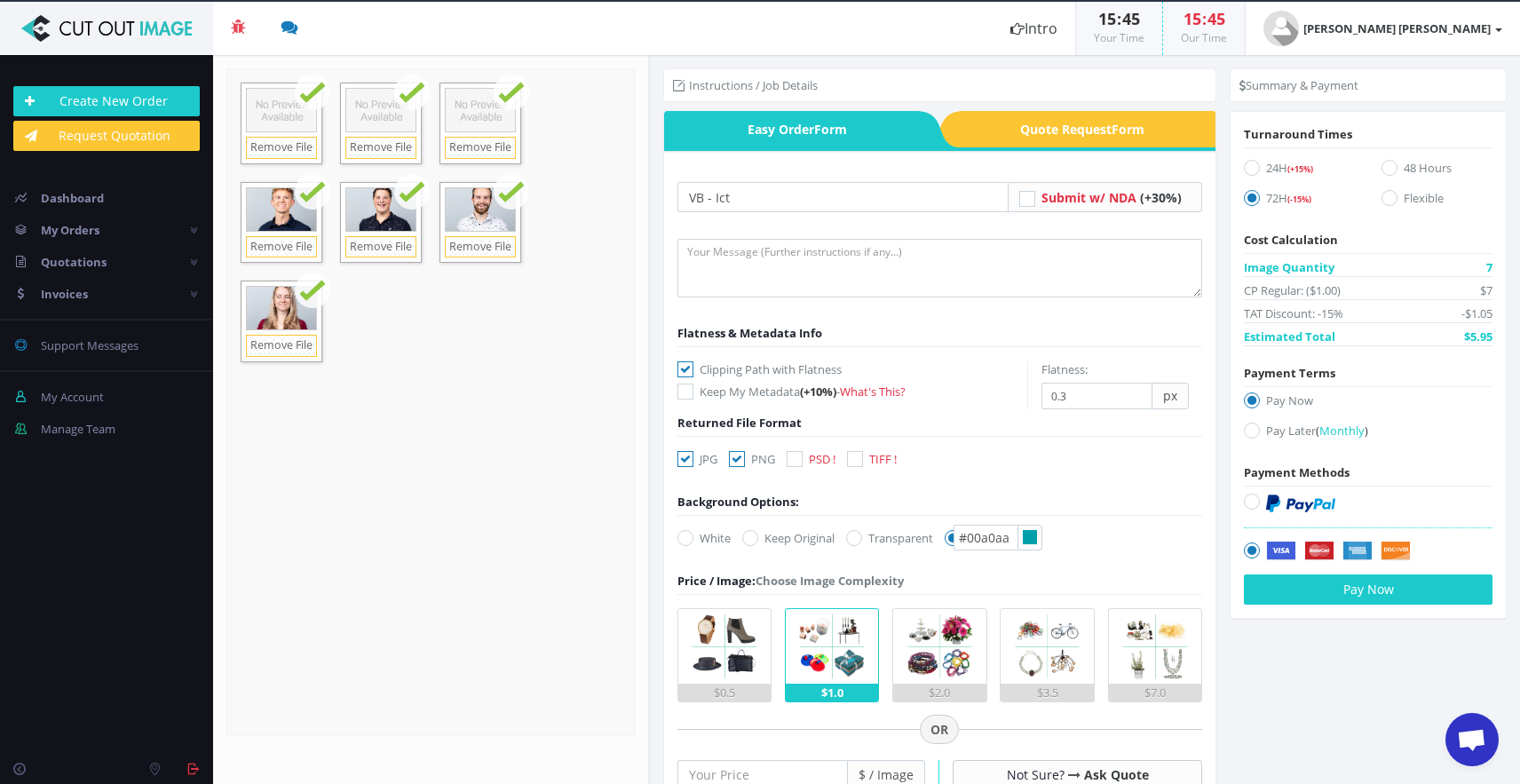
scroll to position [0, 0]
click at [865, 533] on label "Transparent" at bounding box center [889, 538] width 87 height 18
click at [862, 533] on input "Transparent" at bounding box center [856, 538] width 11 height 11
radio input "true"
click at [956, 538] on icon at bounding box center [952, 537] width 16 height 16
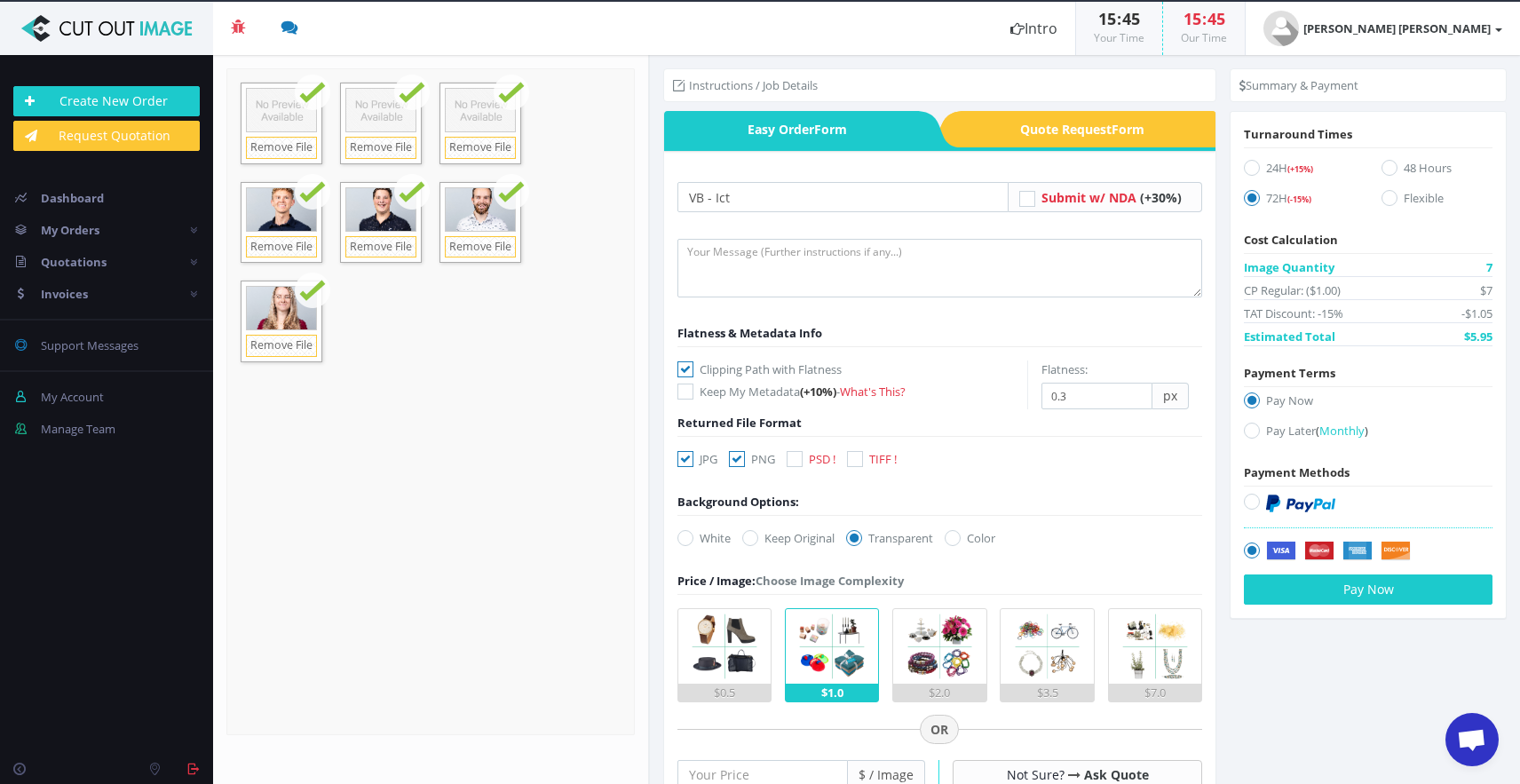
click at [956, 538] on input "Color" at bounding box center [955, 538] width 11 height 11
radio input "true"
click at [888, 549] on div "White Keep Original Transparent Color #00a0aa" at bounding box center [842, 542] width 356 height 25
click at [895, 536] on label "Transparent" at bounding box center [889, 538] width 87 height 18
click at [862, 536] on input "Transparent" at bounding box center [856, 538] width 11 height 11
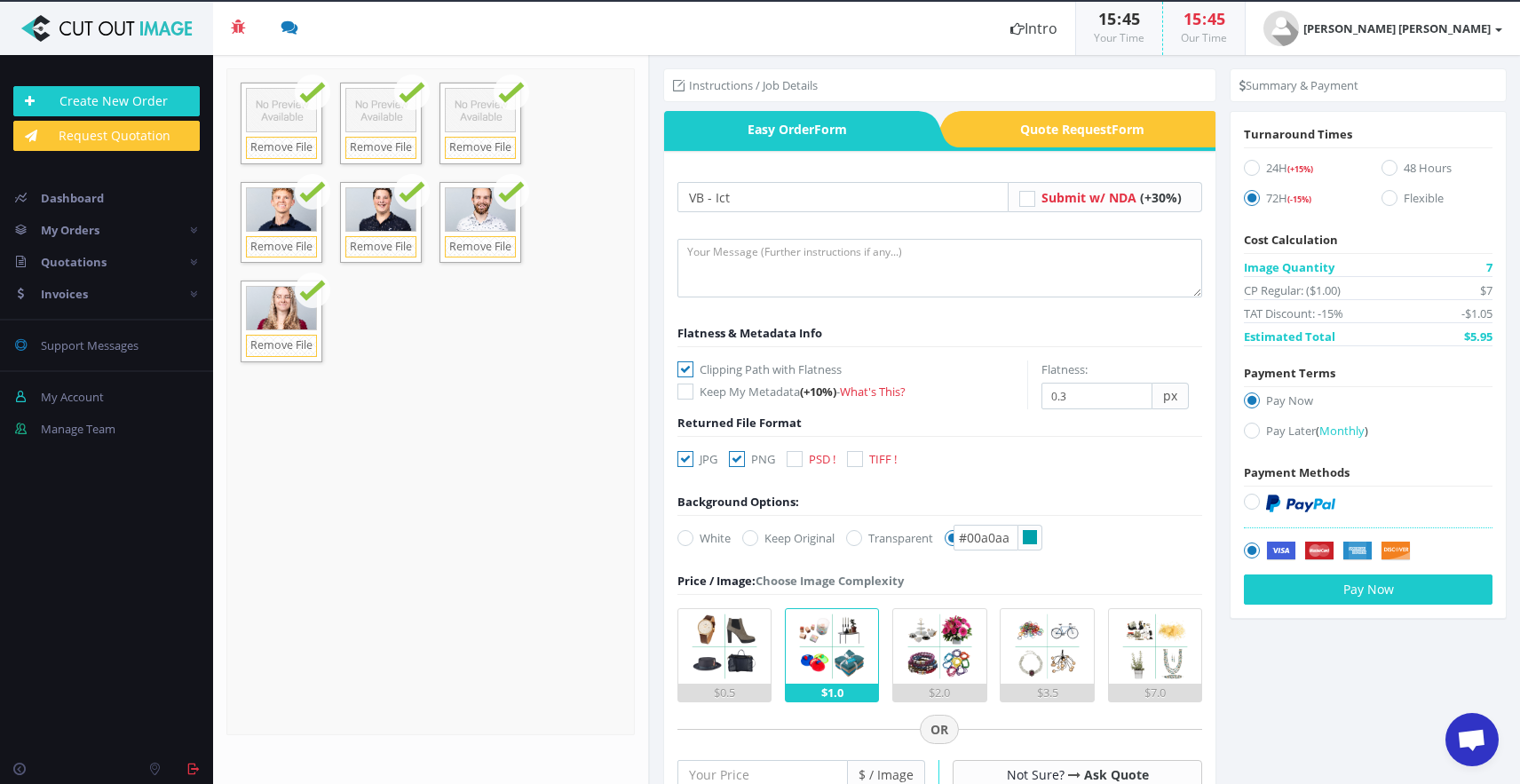
radio input "true"
click at [292, 116] on div at bounding box center [281, 108] width 79 height 50
click at [444, 117] on div at bounding box center [480, 108] width 79 height 50
click at [480, 119] on div at bounding box center [480, 108] width 79 height 50
click at [471, 143] on link "Remove File" at bounding box center [480, 147] width 71 height 22
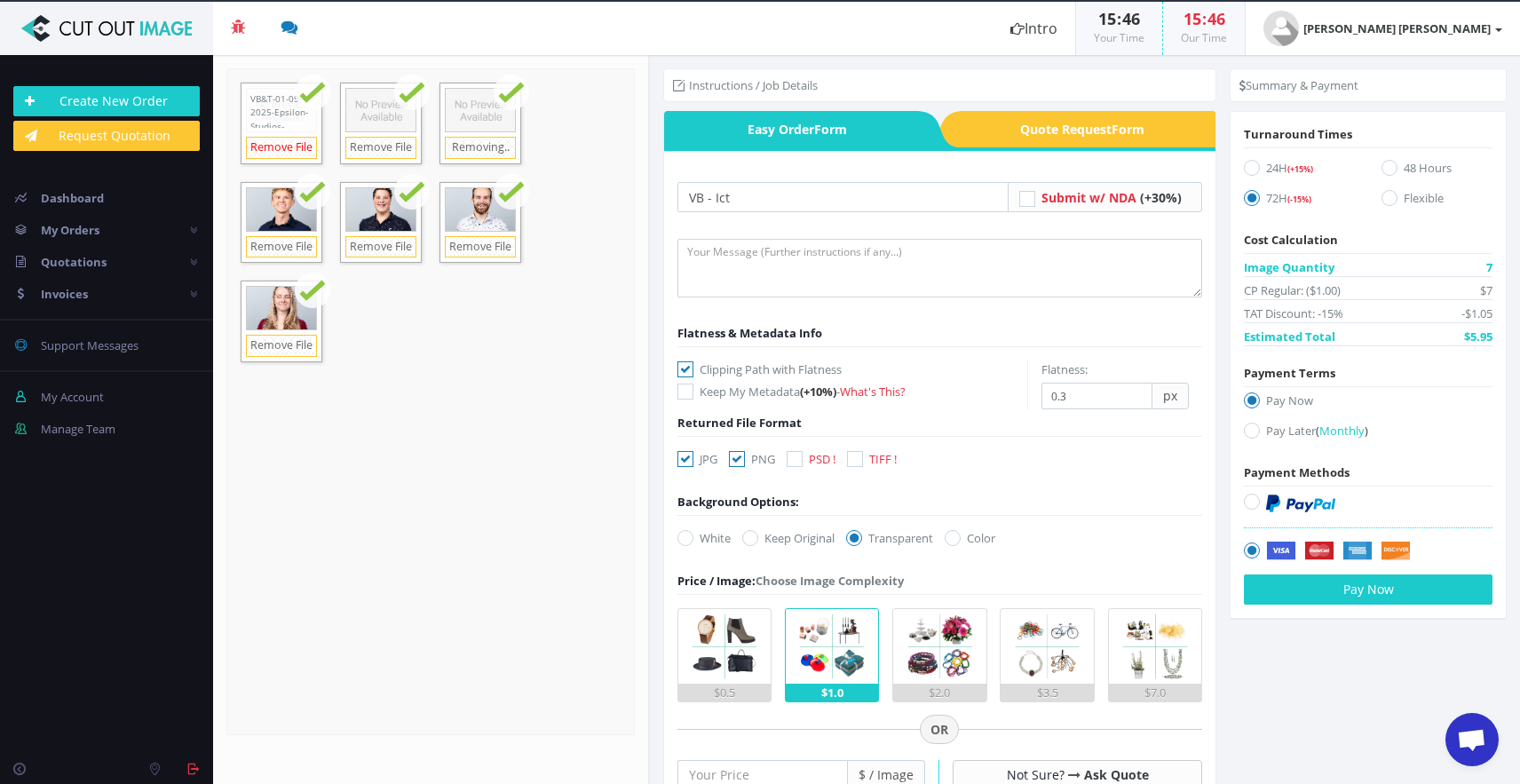
click at [278, 151] on link "Remove File" at bounding box center [282, 147] width 71 height 22
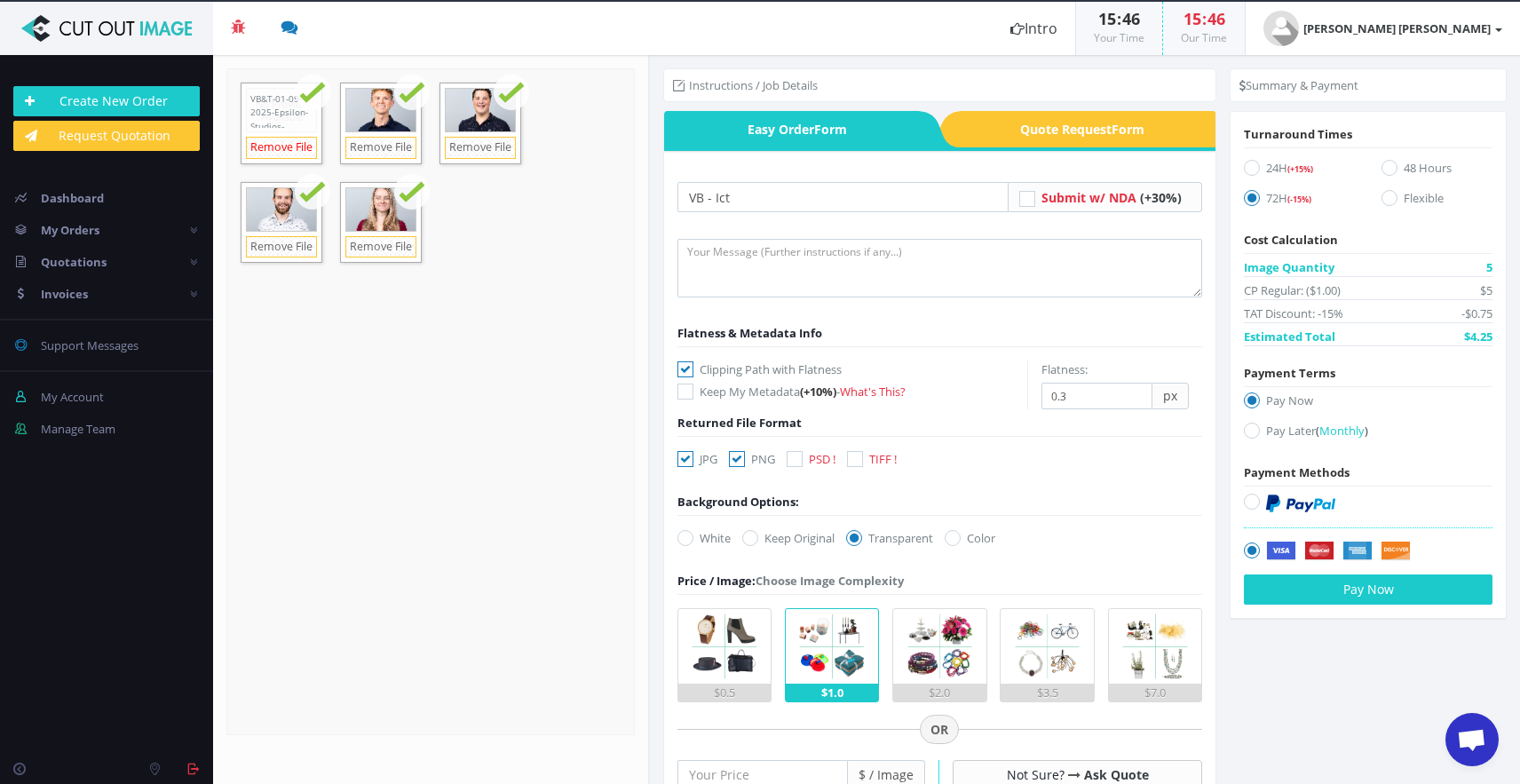
click at [294, 146] on link "Remove File" at bounding box center [282, 147] width 71 height 22
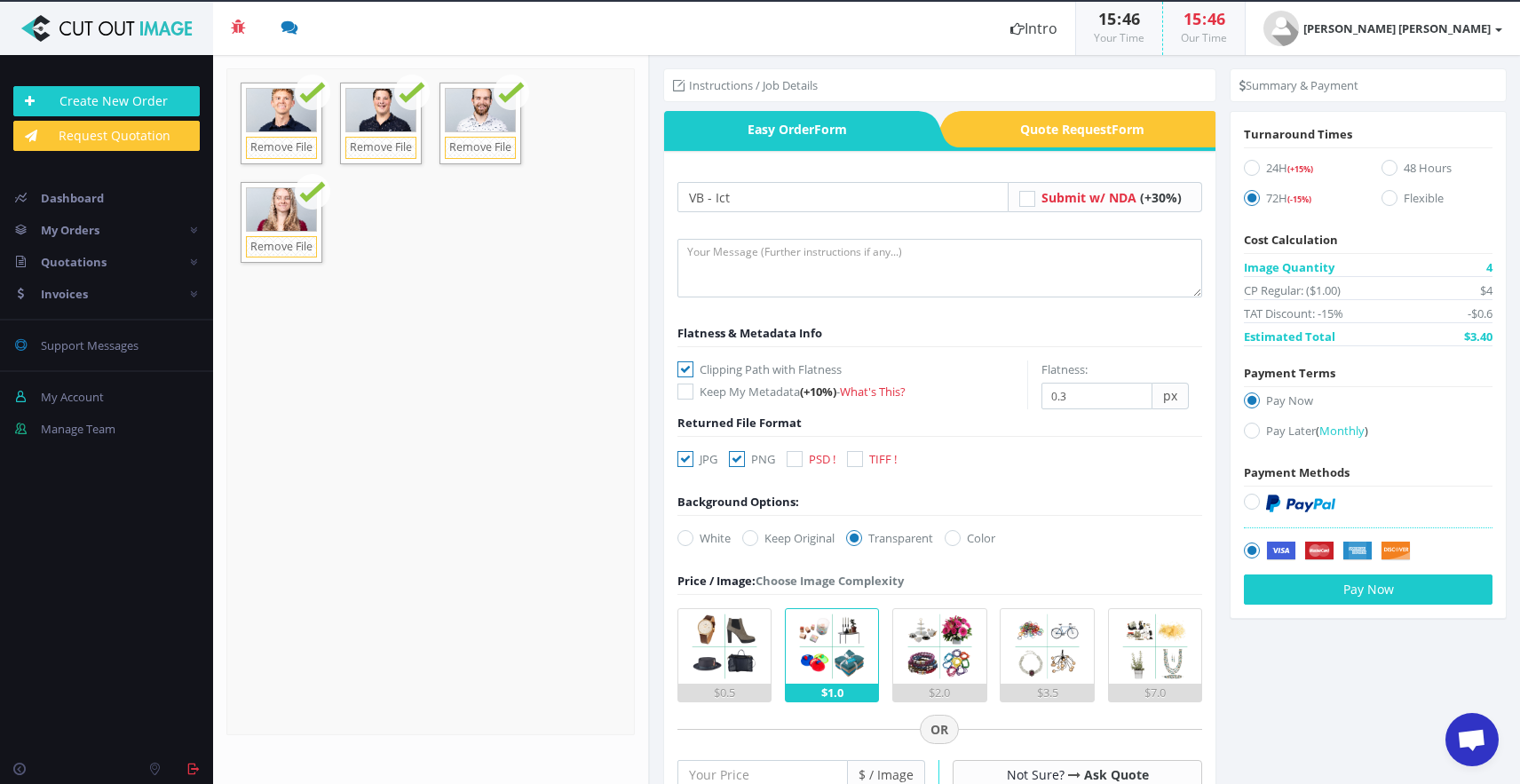
click at [958, 540] on icon at bounding box center [952, 537] width 16 height 16
click at [958, 540] on input "Color" at bounding box center [955, 538] width 11 height 11
radio input "true"
click at [742, 461] on icon at bounding box center [737, 459] width 16 height 16
click at [742, 461] on input "PNG" at bounding box center [739, 459] width 11 height 11
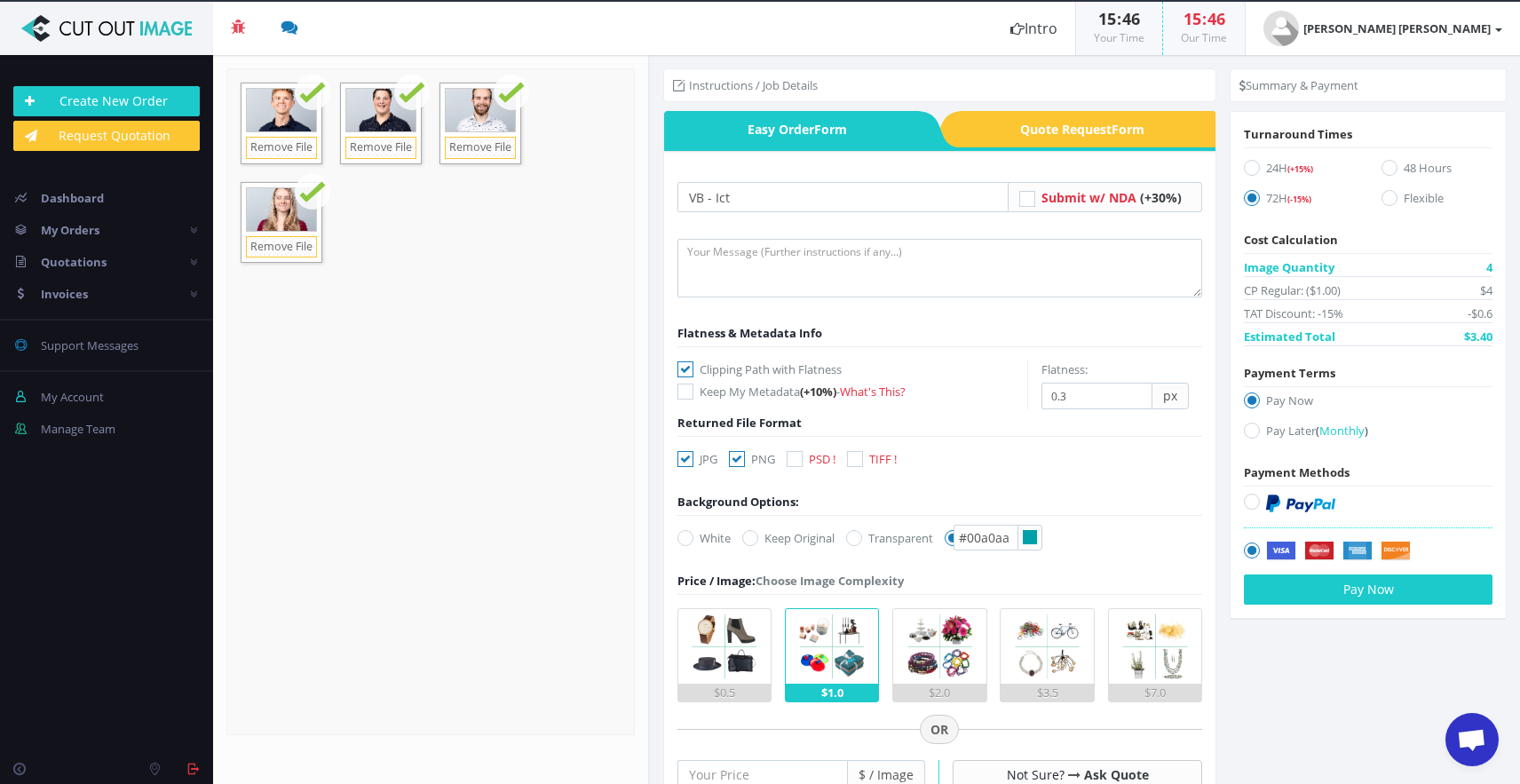
checkbox input "false"
click at [1385, 168] on icon at bounding box center [1390, 168] width 16 height 16
click at [1386, 168] on input "48 Hours" at bounding box center [1392, 168] width 11 height 11
radio input "true"
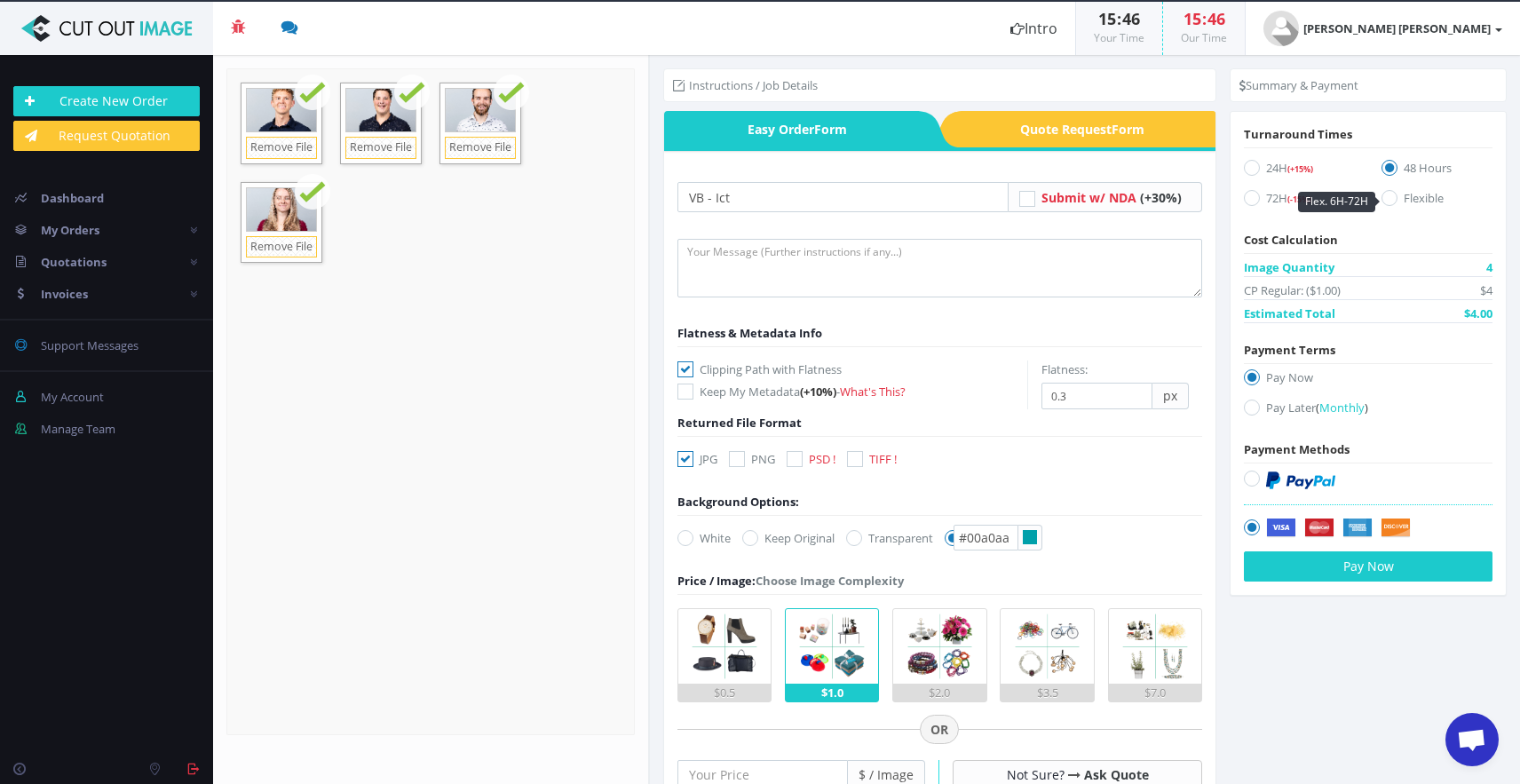
click at [1383, 196] on icon at bounding box center [1390, 197] width 16 height 16
click at [1386, 196] on input "Flexible" at bounding box center [1392, 198] width 11 height 11
radio input "true"
click at [1385, 165] on icon at bounding box center [1390, 168] width 16 height 16
click at [1386, 165] on input "48 Hours" at bounding box center [1392, 168] width 11 height 11
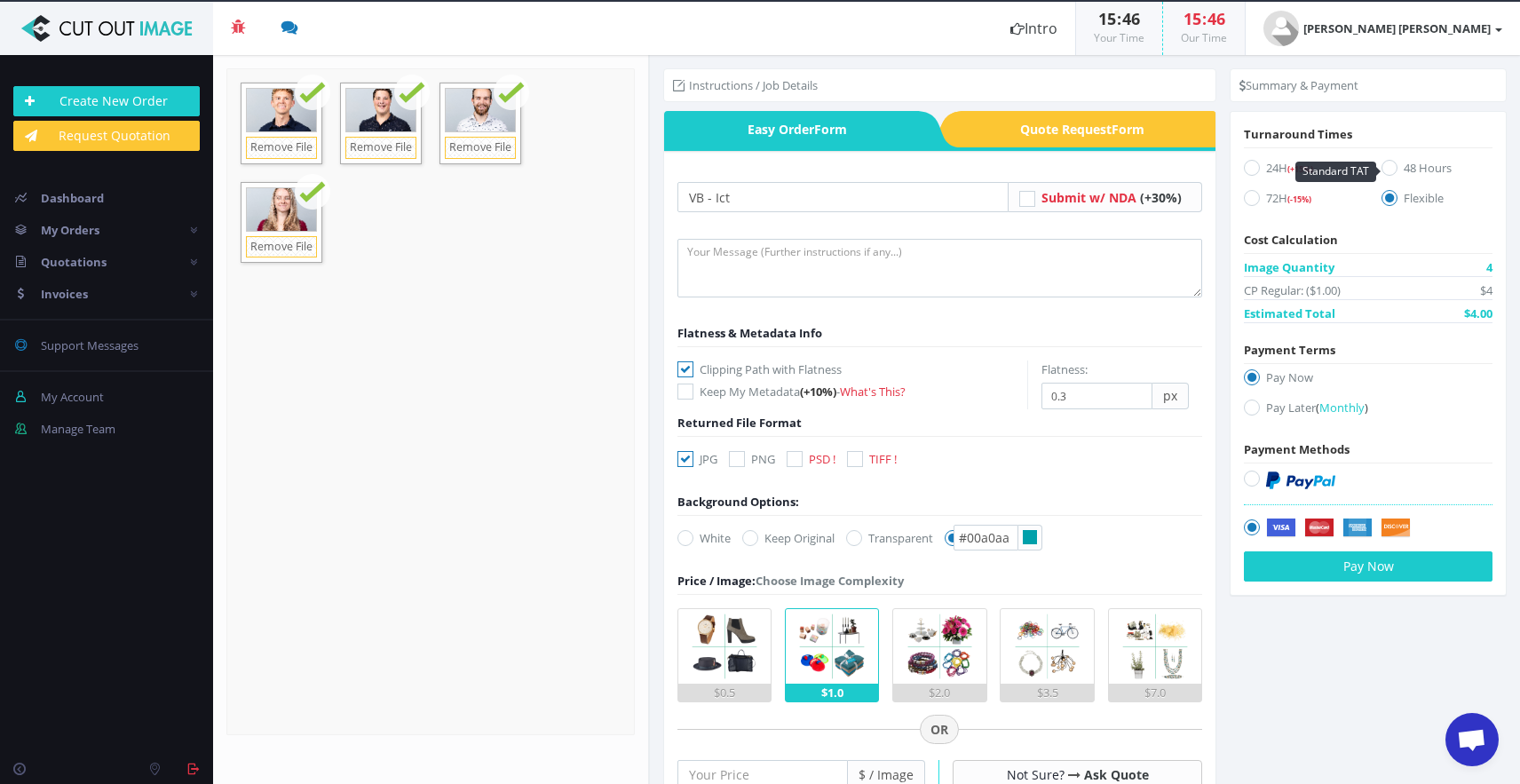
radio input "true"
click at [1385, 198] on icon at bounding box center [1390, 197] width 16 height 16
click at [1386, 198] on input "Flexible" at bounding box center [1392, 198] width 11 height 11
radio input "true"
click at [1244, 473] on icon at bounding box center [1252, 478] width 16 height 16
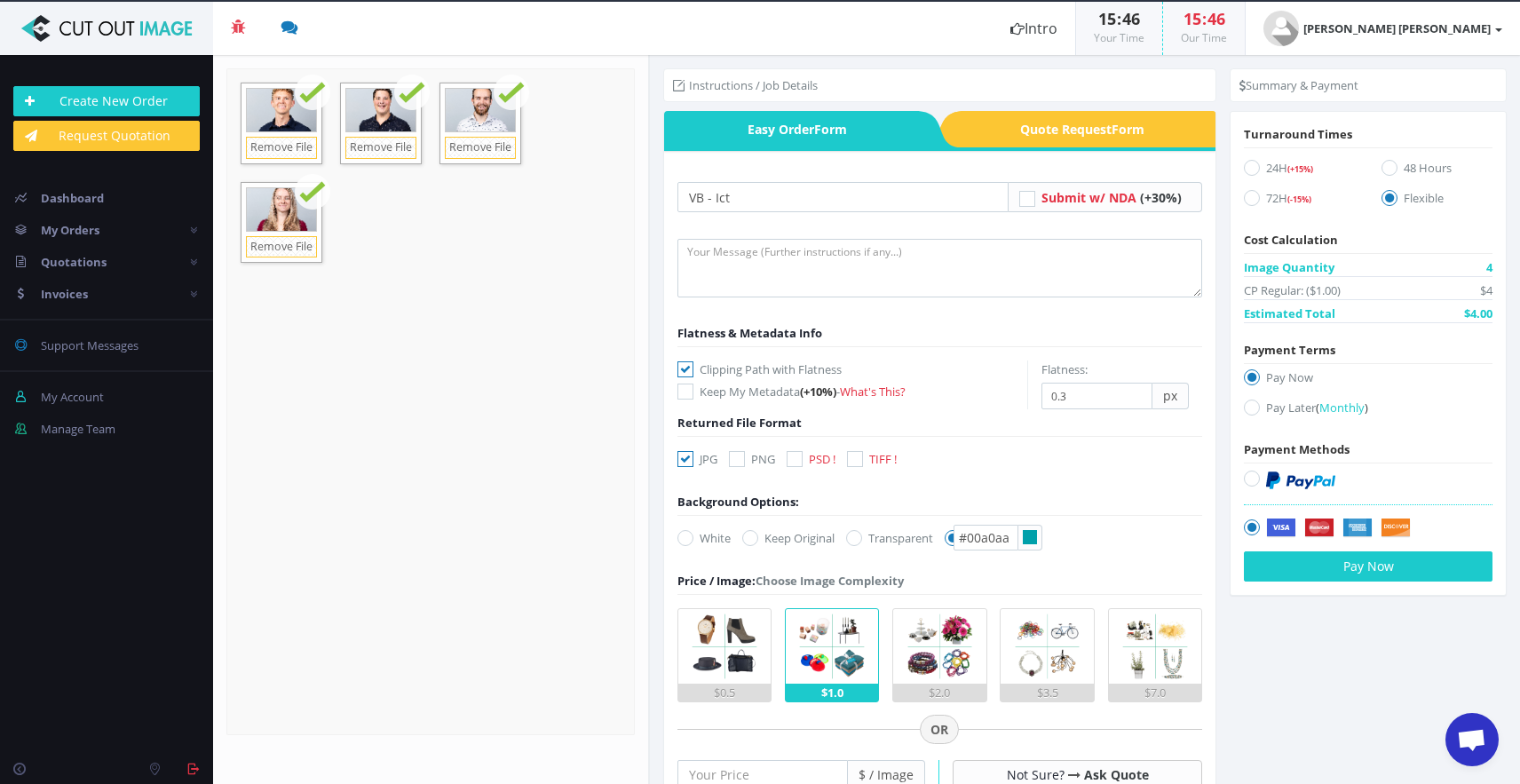
click at [1248, 473] on input "radio" at bounding box center [1254, 479] width 11 height 11
radio input "true"
click at [1245, 410] on icon at bounding box center [1252, 407] width 16 height 16
click at [1248, 410] on input "Pay Later ( Monthly )" at bounding box center [1254, 408] width 11 height 11
radio input "true"
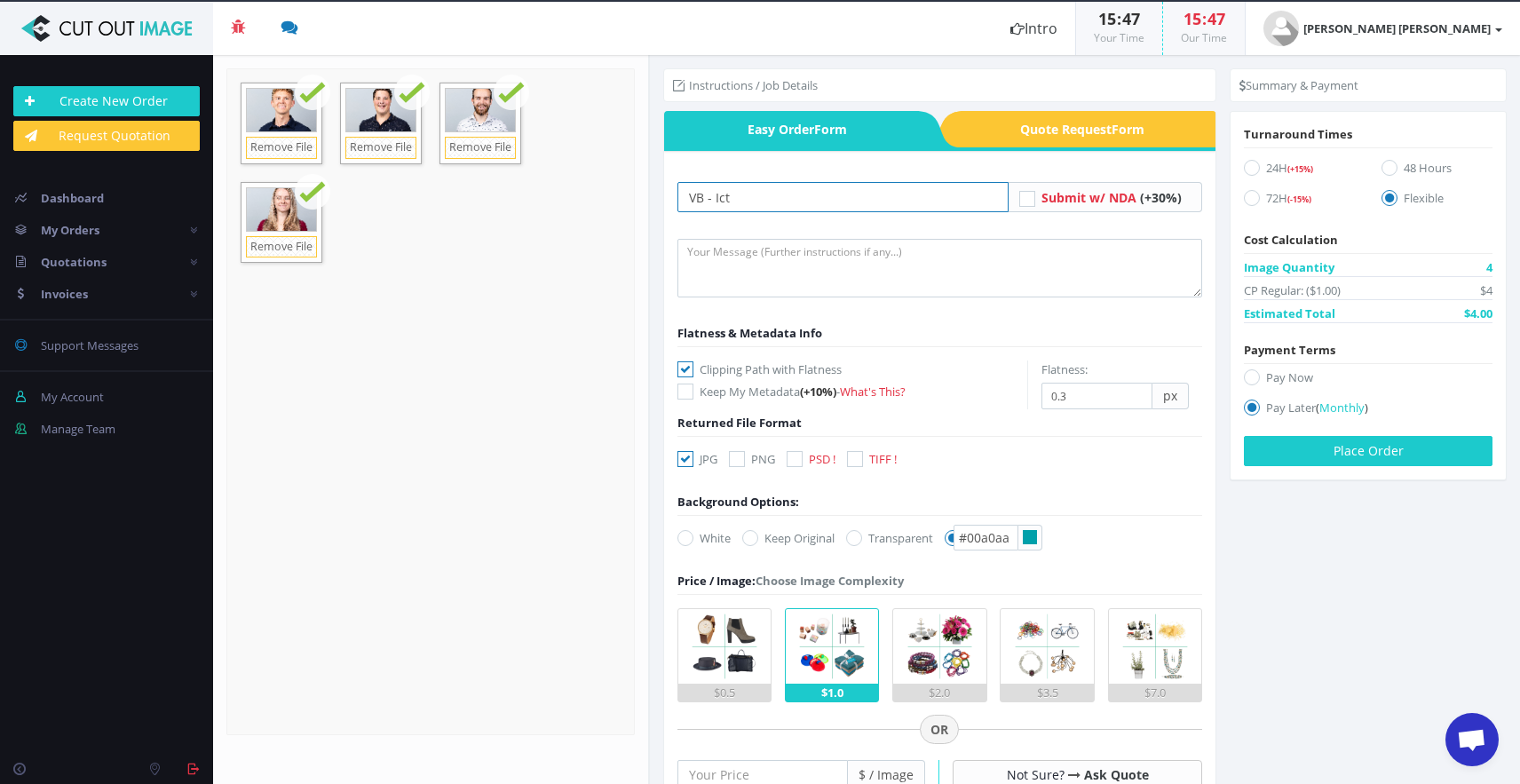
drag, startPoint x: 714, startPoint y: 193, endPoint x: 694, endPoint y: 193, distance: 20.0
click at [696, 193] on input "VB - Ict" at bounding box center [843, 197] width 332 height 31
click at [724, 197] on input "Ict" at bounding box center [843, 197] width 332 height 31
type input "Ictivity"
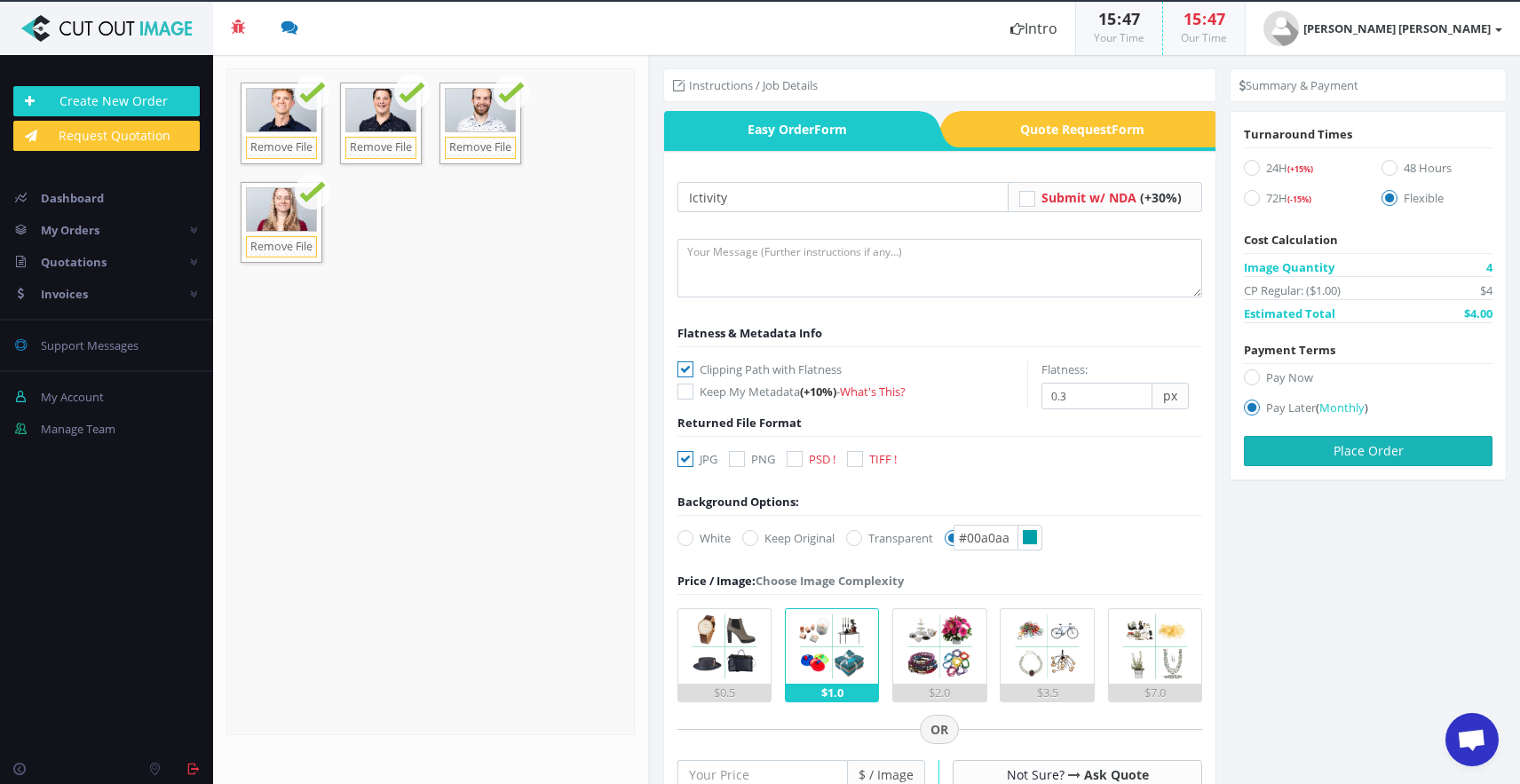
click at [1336, 447] on button "Place Order" at bounding box center [1369, 451] width 249 height 31
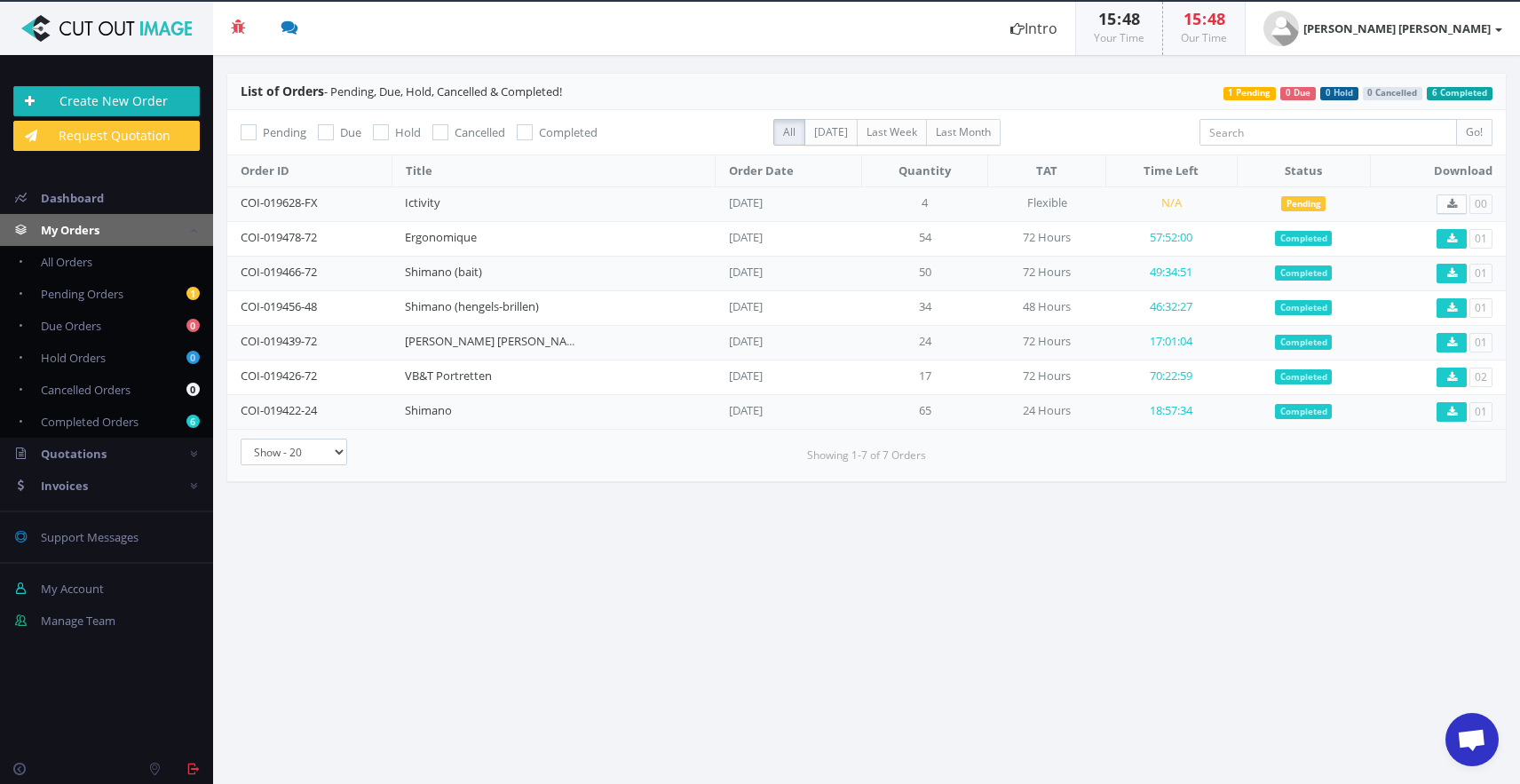
click at [147, 95] on link "Create New Order" at bounding box center [106, 101] width 187 height 31
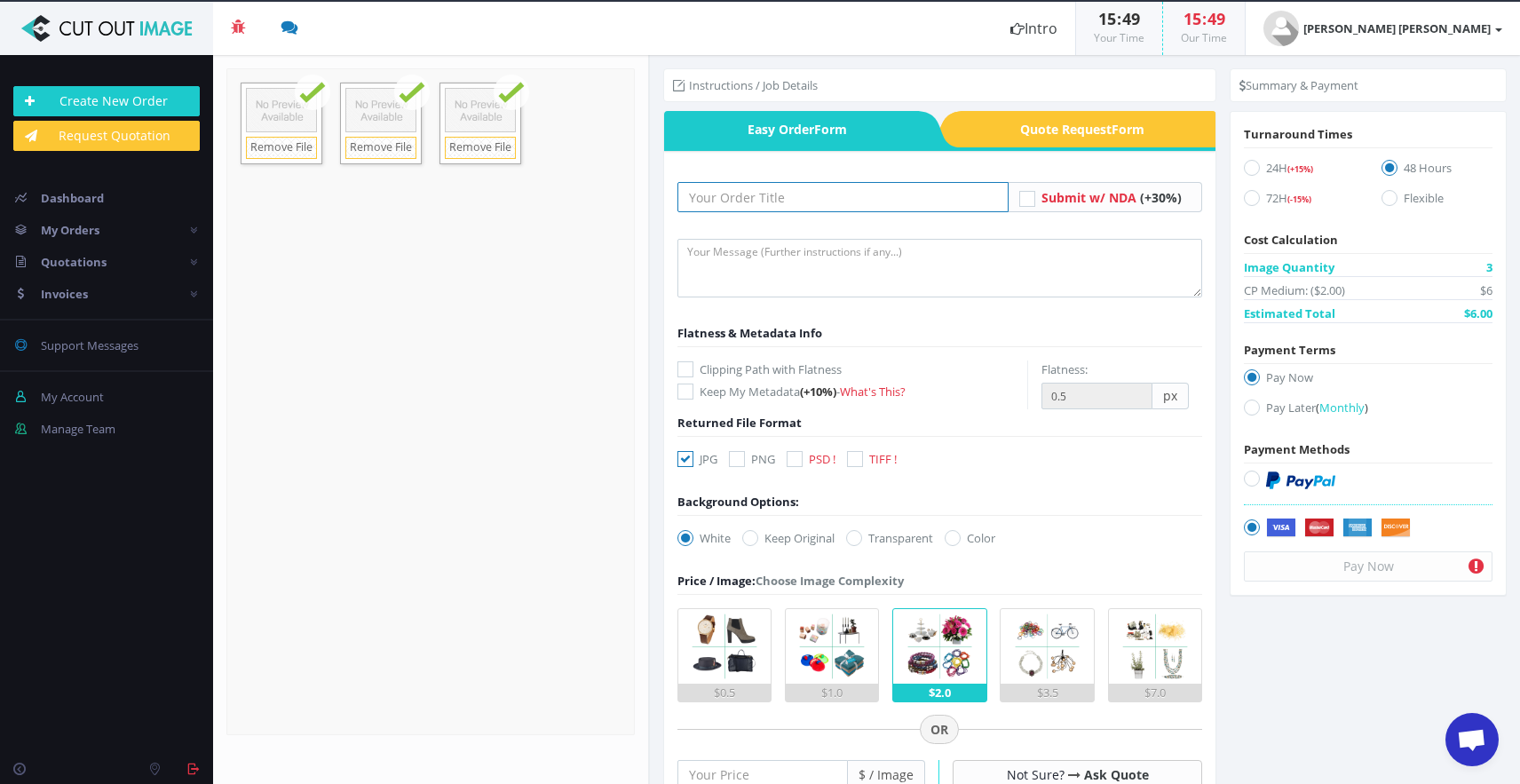
click at [760, 198] on input "text" at bounding box center [843, 197] width 332 height 31
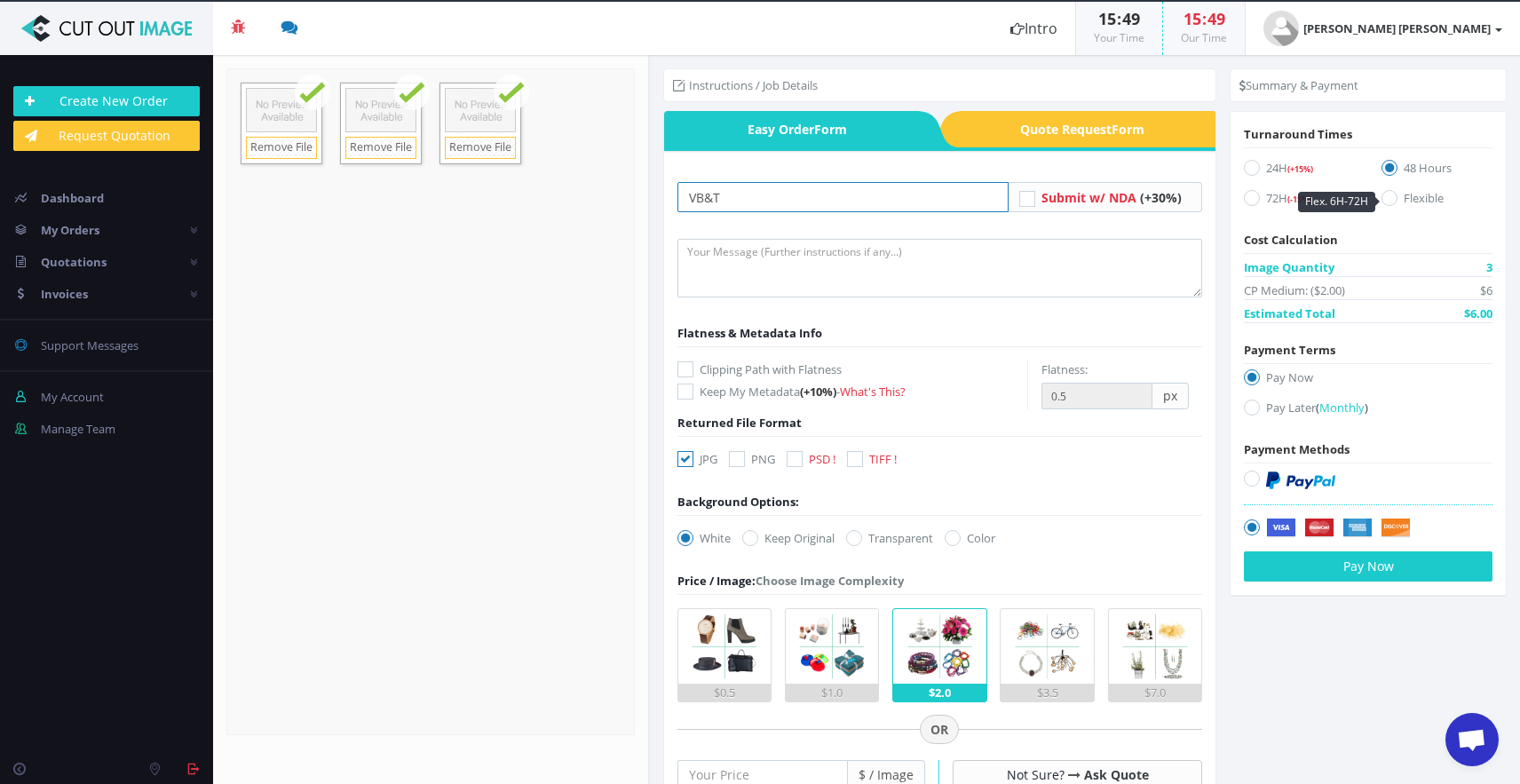
type input "VB&T"
click at [1404, 201] on label "Flexible" at bounding box center [1438, 200] width 111 height 24
click at [1397, 201] on input "Flexible" at bounding box center [1392, 198] width 11 height 11
radio input "true"
click at [748, 367] on label "Clipping Path with Flatness" at bounding box center [851, 369] width 350 height 18
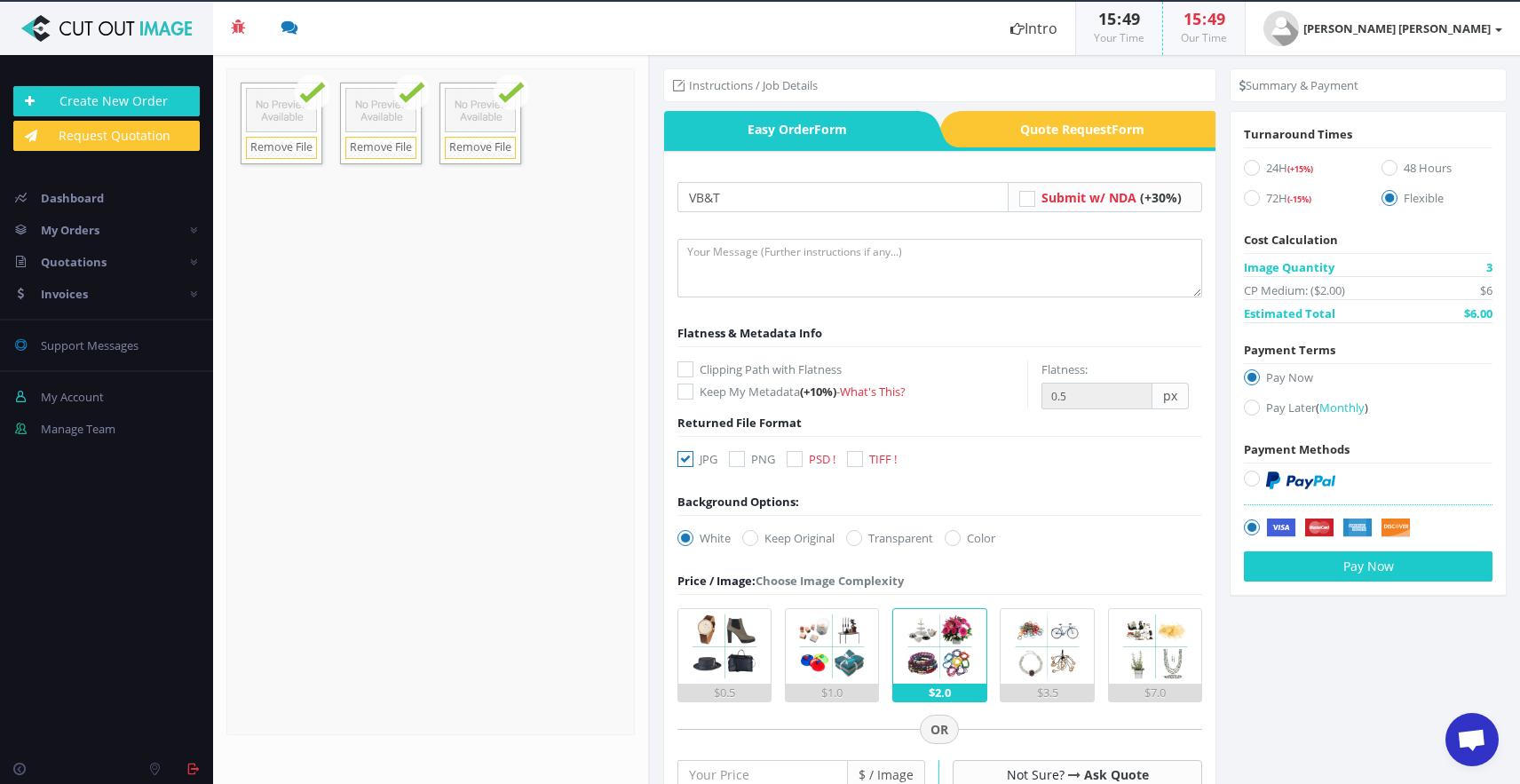
click at [693, 367] on input "Clipping Path with Flatness" at bounding box center [688, 370] width 11 height 11
checkbox input "true"
click at [1130, 401] on input "0.4" at bounding box center [1097, 396] width 111 height 27
type input "0.3"
click at [1130, 401] on input "0.3" at bounding box center [1097, 396] width 111 height 27
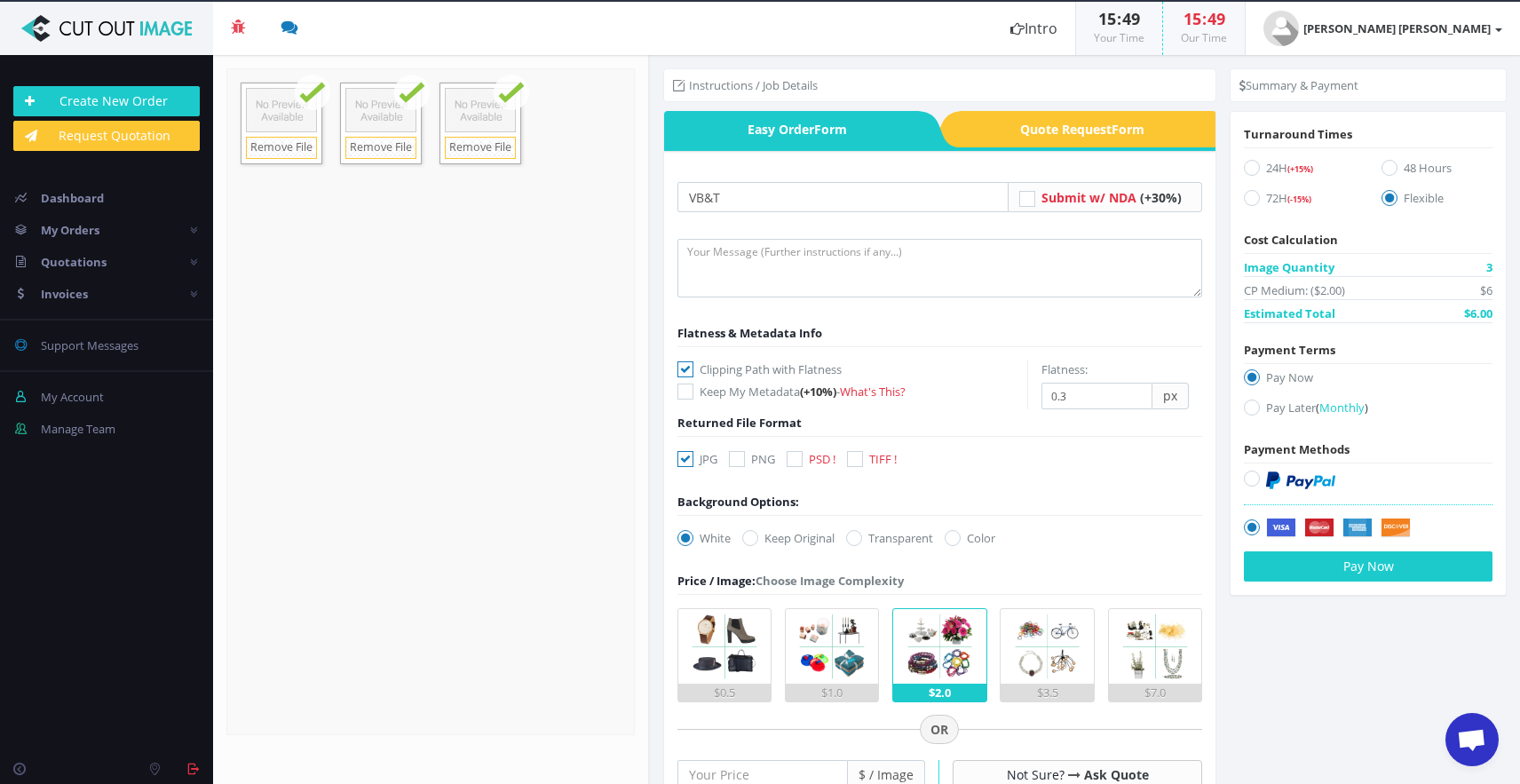
click at [746, 461] on label "PNG" at bounding box center [752, 459] width 46 height 18
click at [745, 461] on input "PNG" at bounding box center [739, 459] width 11 height 11
checkbox input "true"
click at [692, 457] on icon at bounding box center [685, 459] width 16 height 16
click at [692, 457] on input "JPG" at bounding box center [688, 459] width 11 height 11
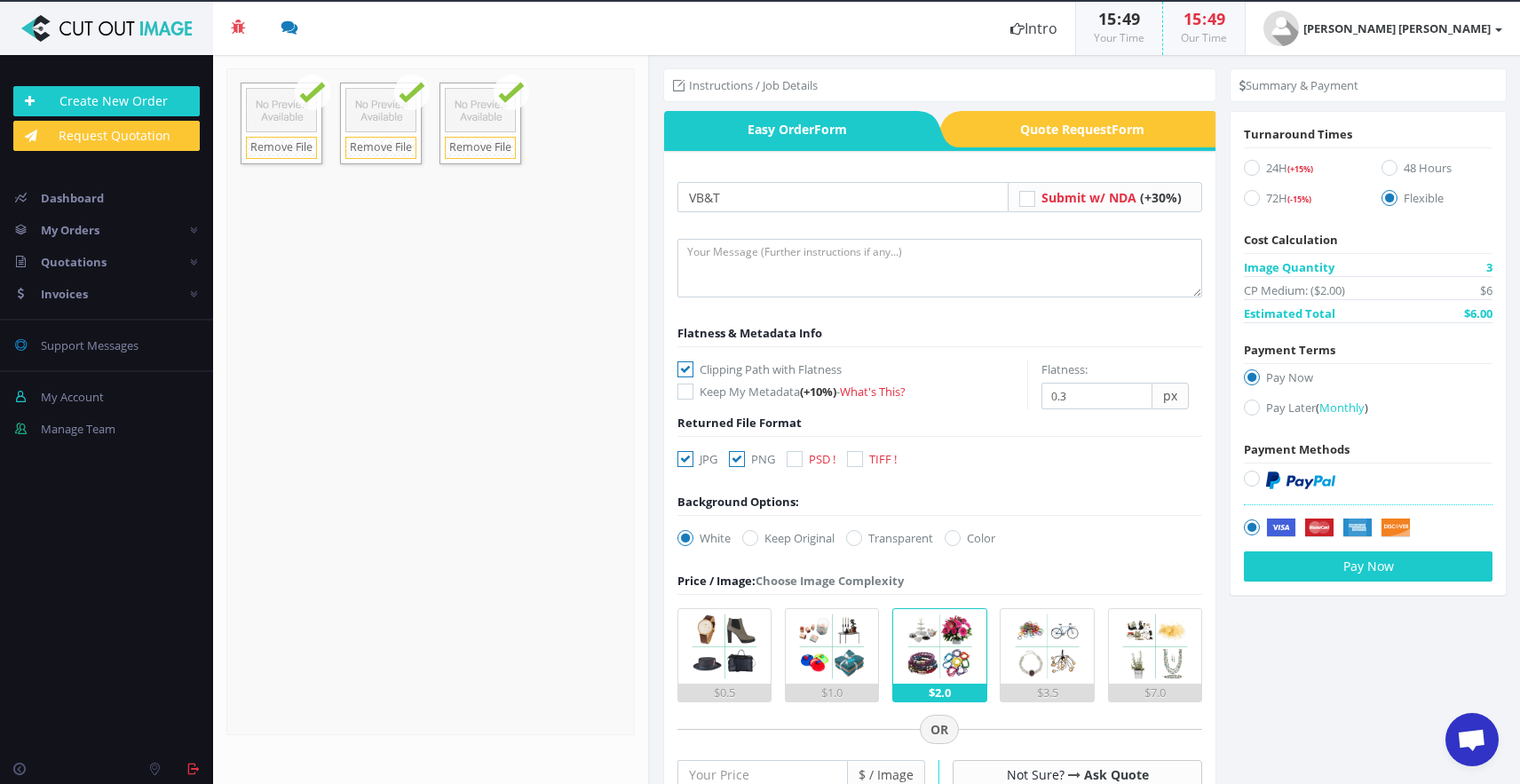
checkbox input "false"
click at [858, 529] on form "VB&T Submit w/ NDA (+30%) Flatness & Metadata Info Keep My Metadata (+10%)" at bounding box center [940, 710] width 526 height 1057
click at [858, 537] on icon at bounding box center [853, 537] width 16 height 16
click at [858, 537] on input "Transparent" at bounding box center [856, 538] width 11 height 11
radio input "true"
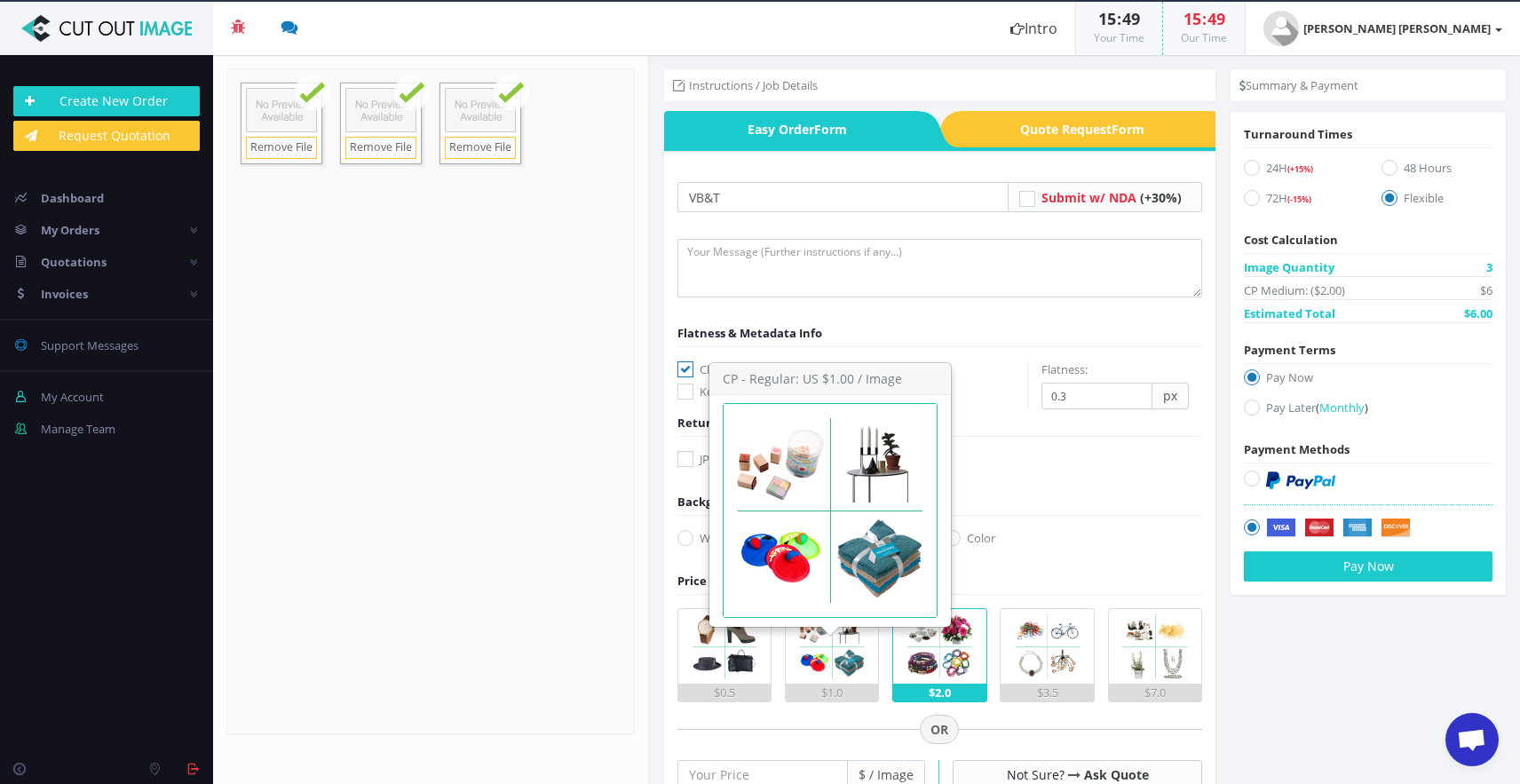
click at [853, 630] on img at bounding box center [832, 646] width 75 height 75
click at [0, 0] on input "$1.0" at bounding box center [0, 0] width 0 height 0
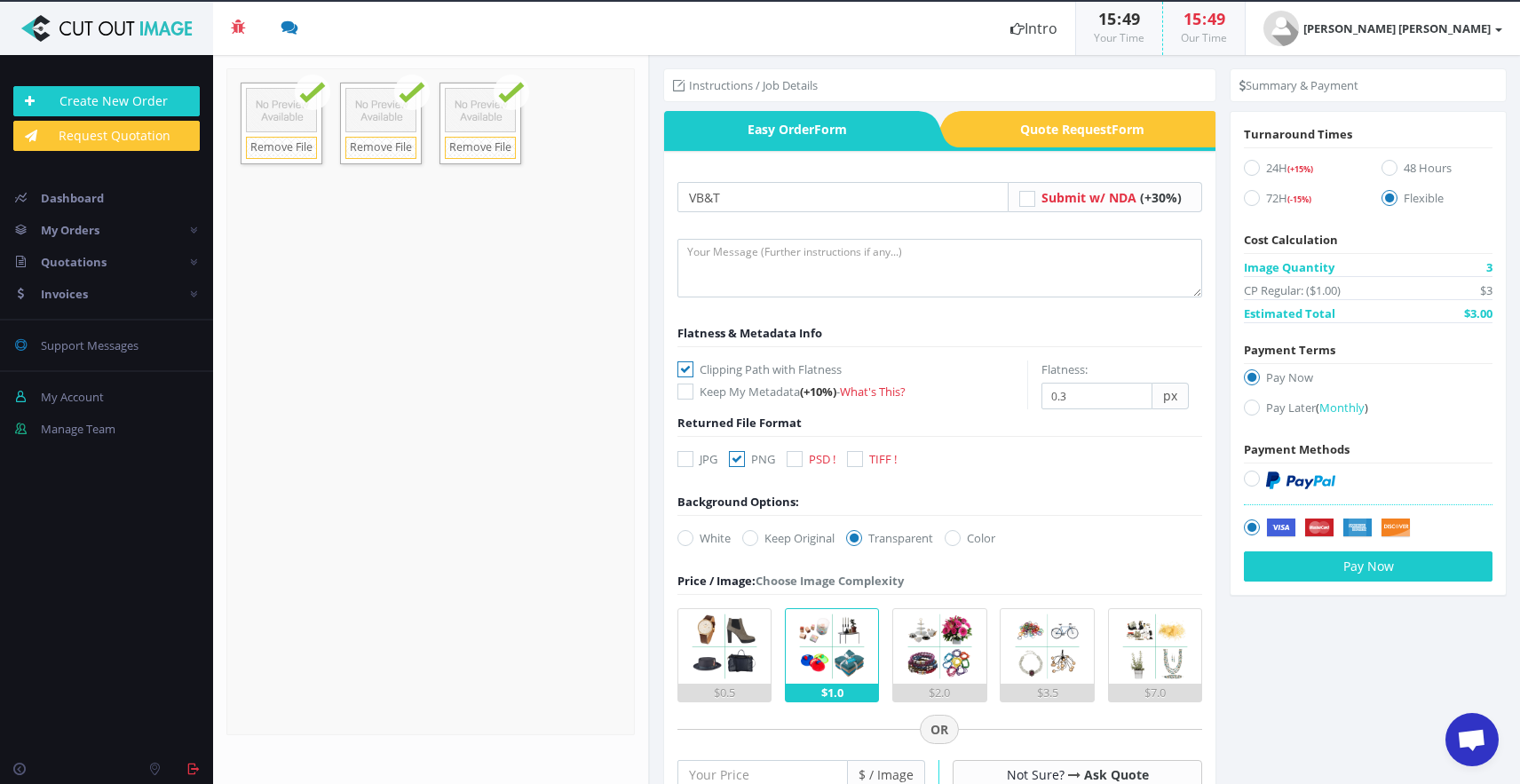
click at [1247, 404] on icon at bounding box center [1252, 407] width 16 height 16
click at [1248, 404] on input "Pay Later ( Monthly )" at bounding box center [1254, 408] width 11 height 11
radio input "true"
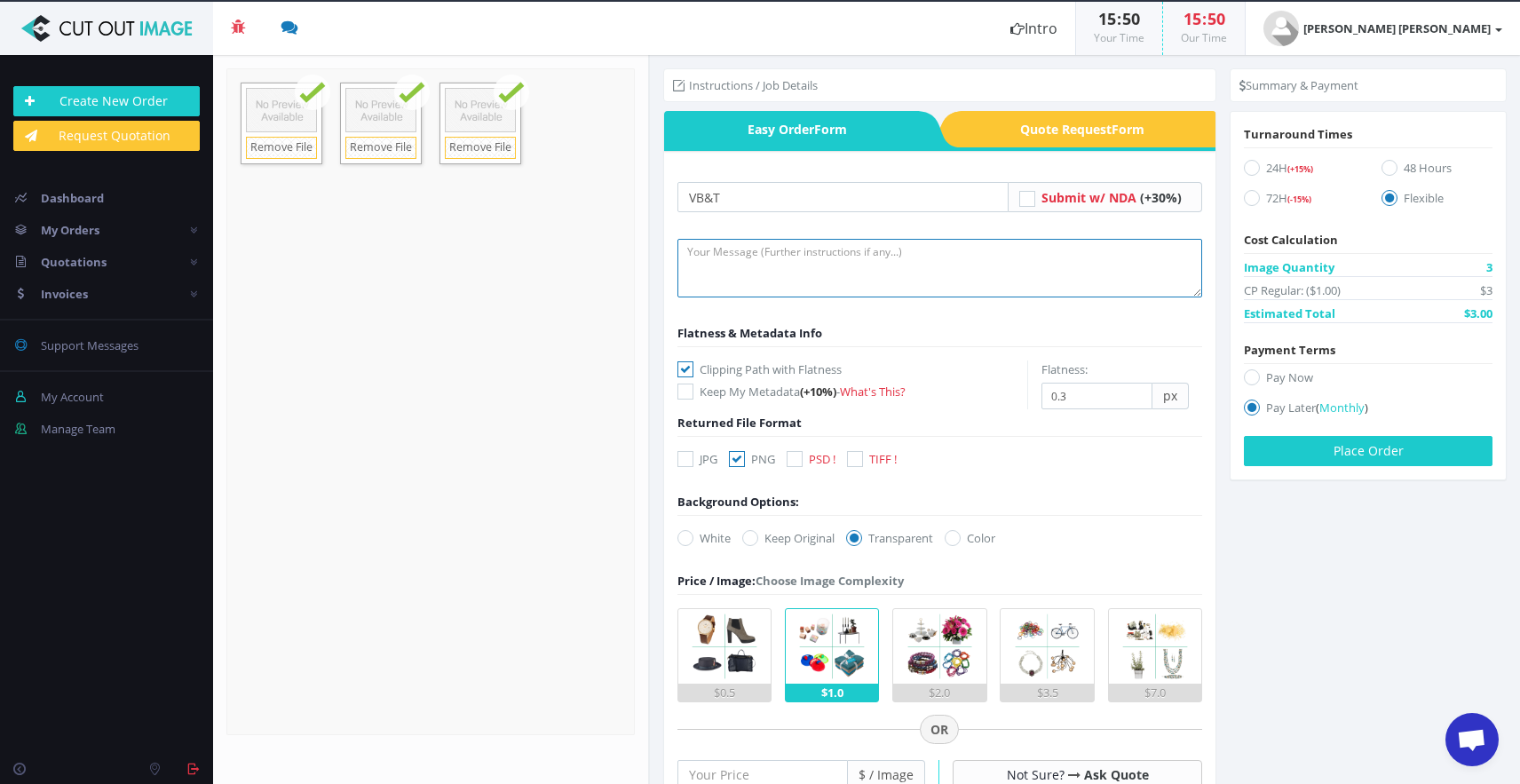
click at [846, 292] on textarea at bounding box center [940, 267] width 526 height 58
type textarea "Please cut out person"
click at [1308, 458] on button "Place Order" at bounding box center [1369, 451] width 249 height 31
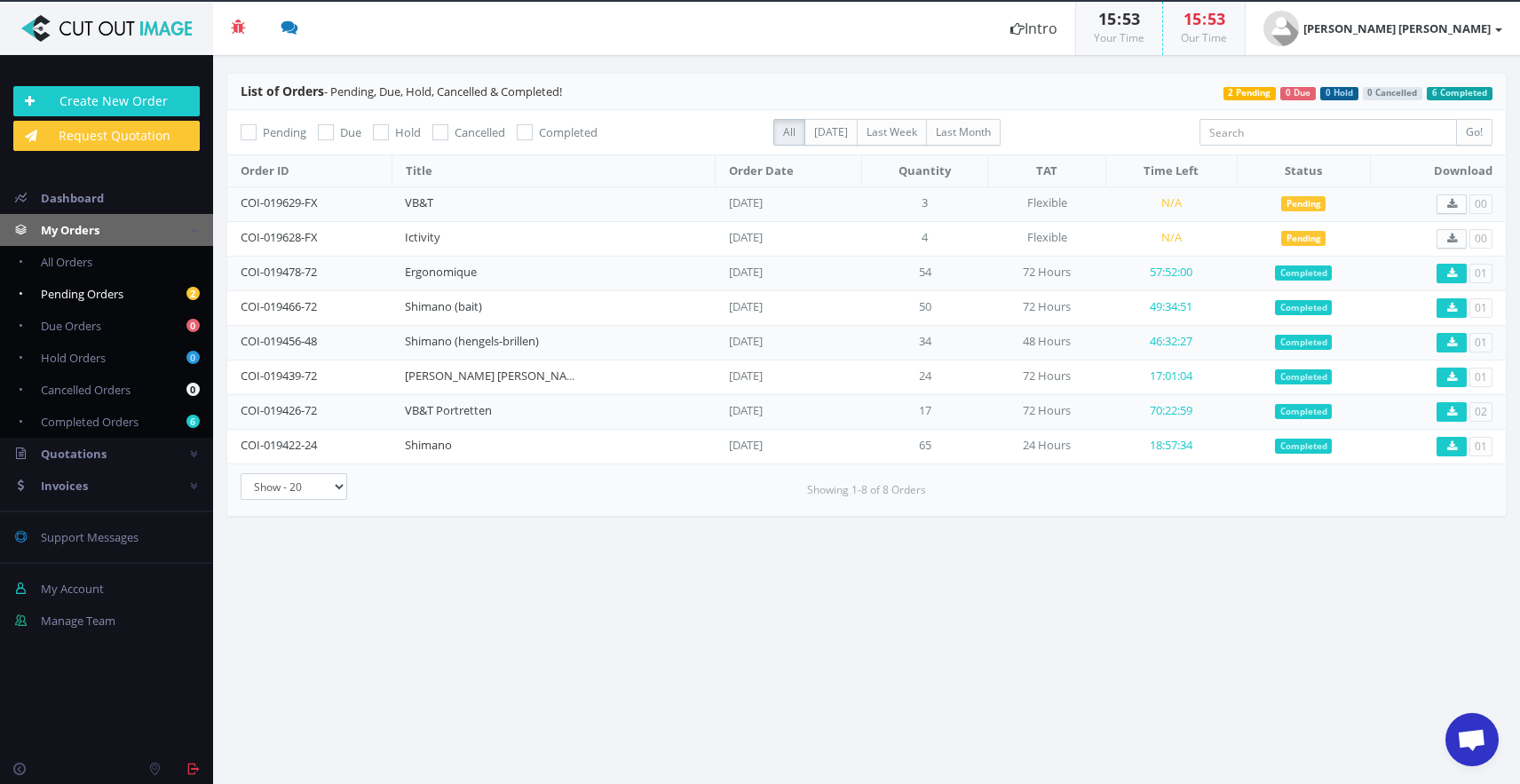
click at [69, 292] on span "Pending Orders" at bounding box center [82, 294] width 82 height 16
checkbox input "true"
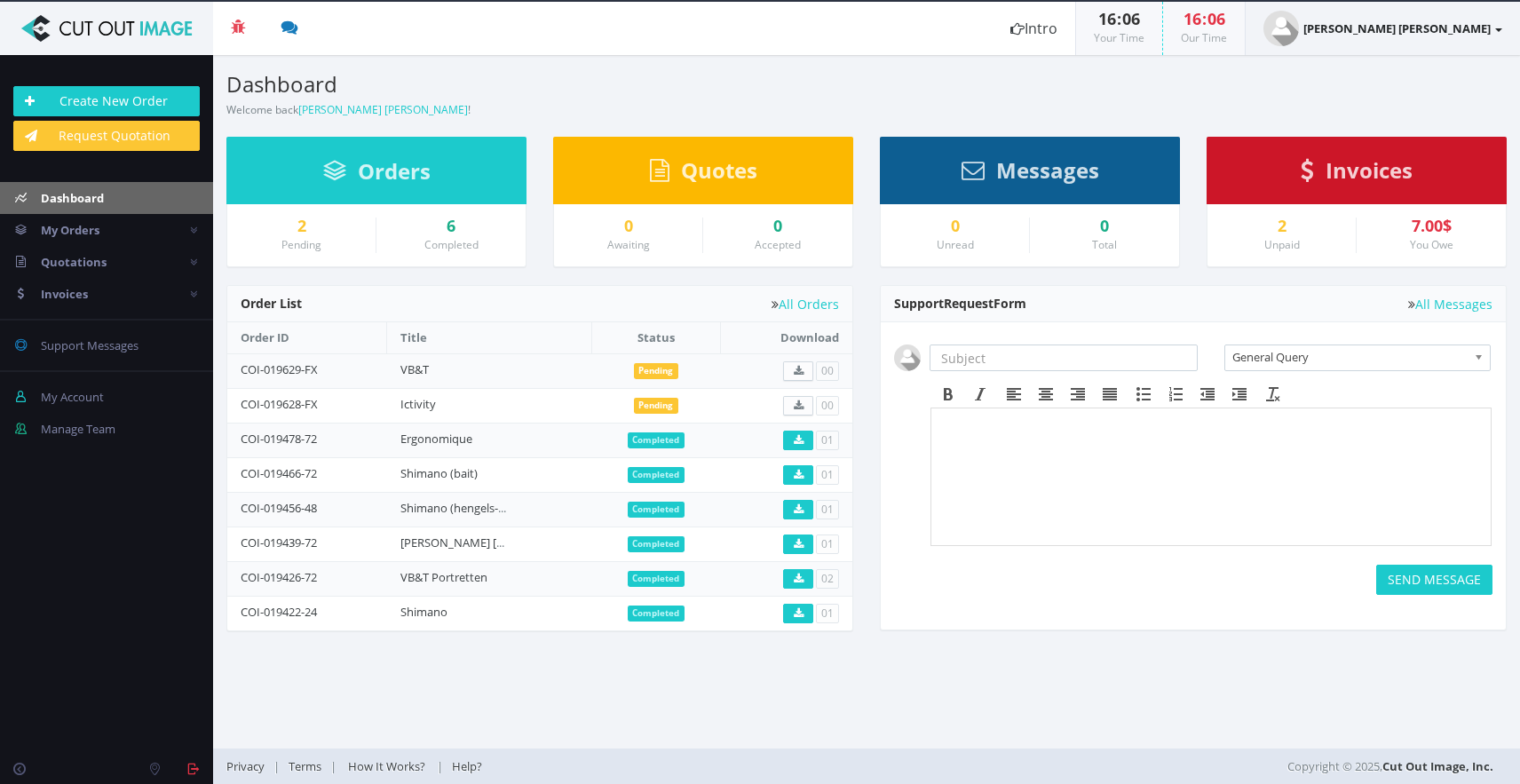
click at [1448, 30] on strong "[PERSON_NAME] [PERSON_NAME]" at bounding box center [1397, 28] width 188 height 16
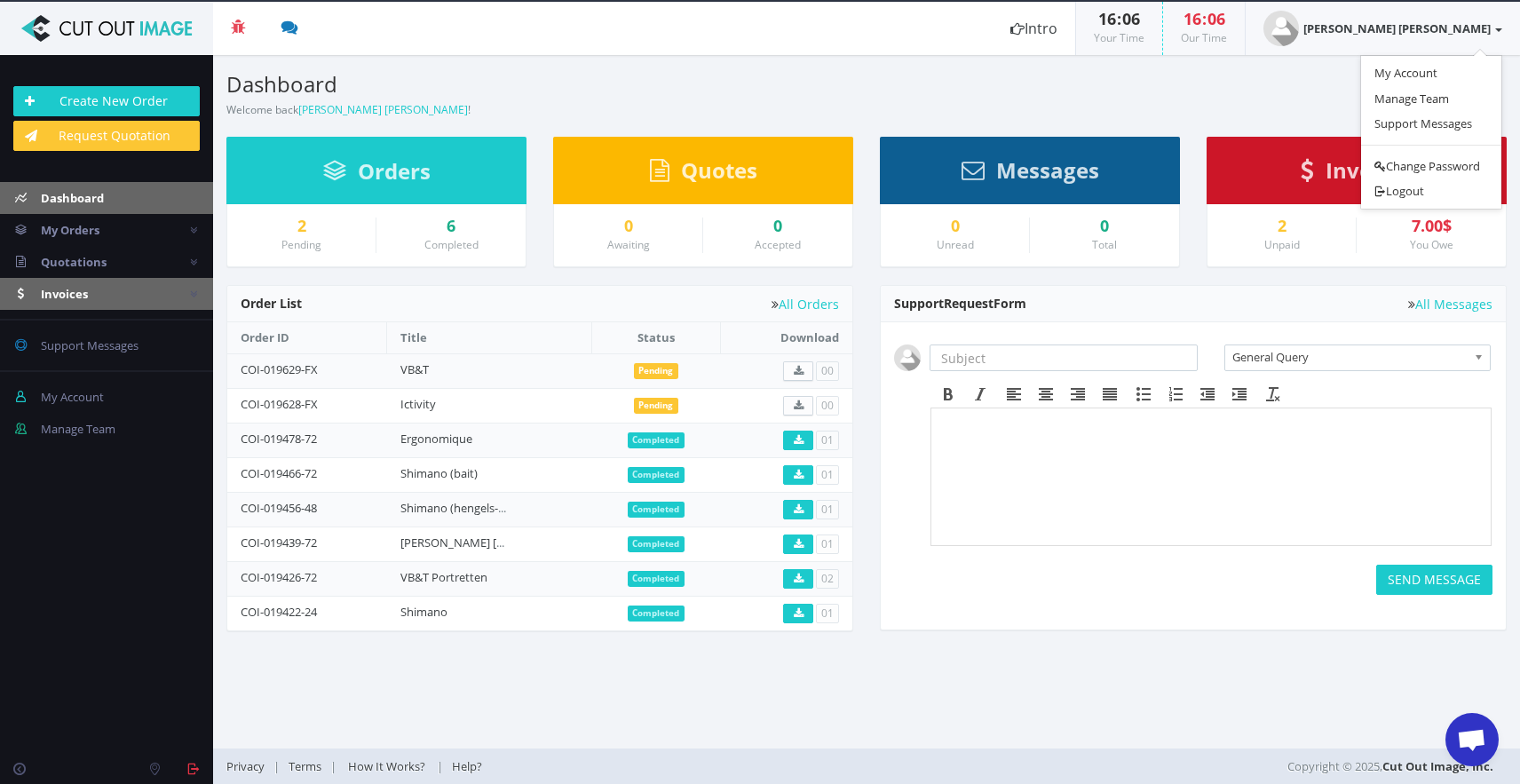
click at [79, 291] on span "Invoices" at bounding box center [64, 294] width 47 height 16
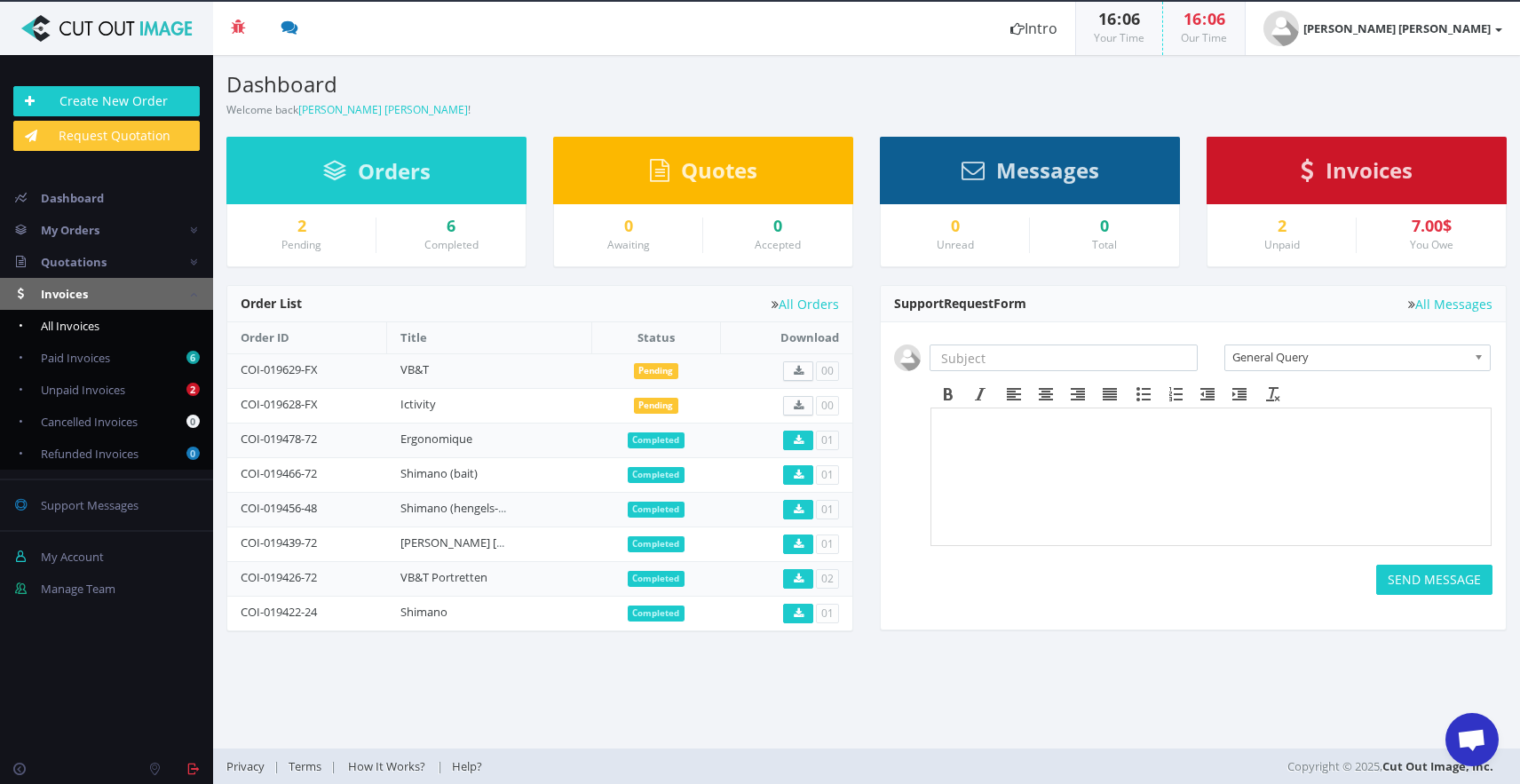
click at [72, 323] on span "All Invoices" at bounding box center [70, 325] width 58 height 16
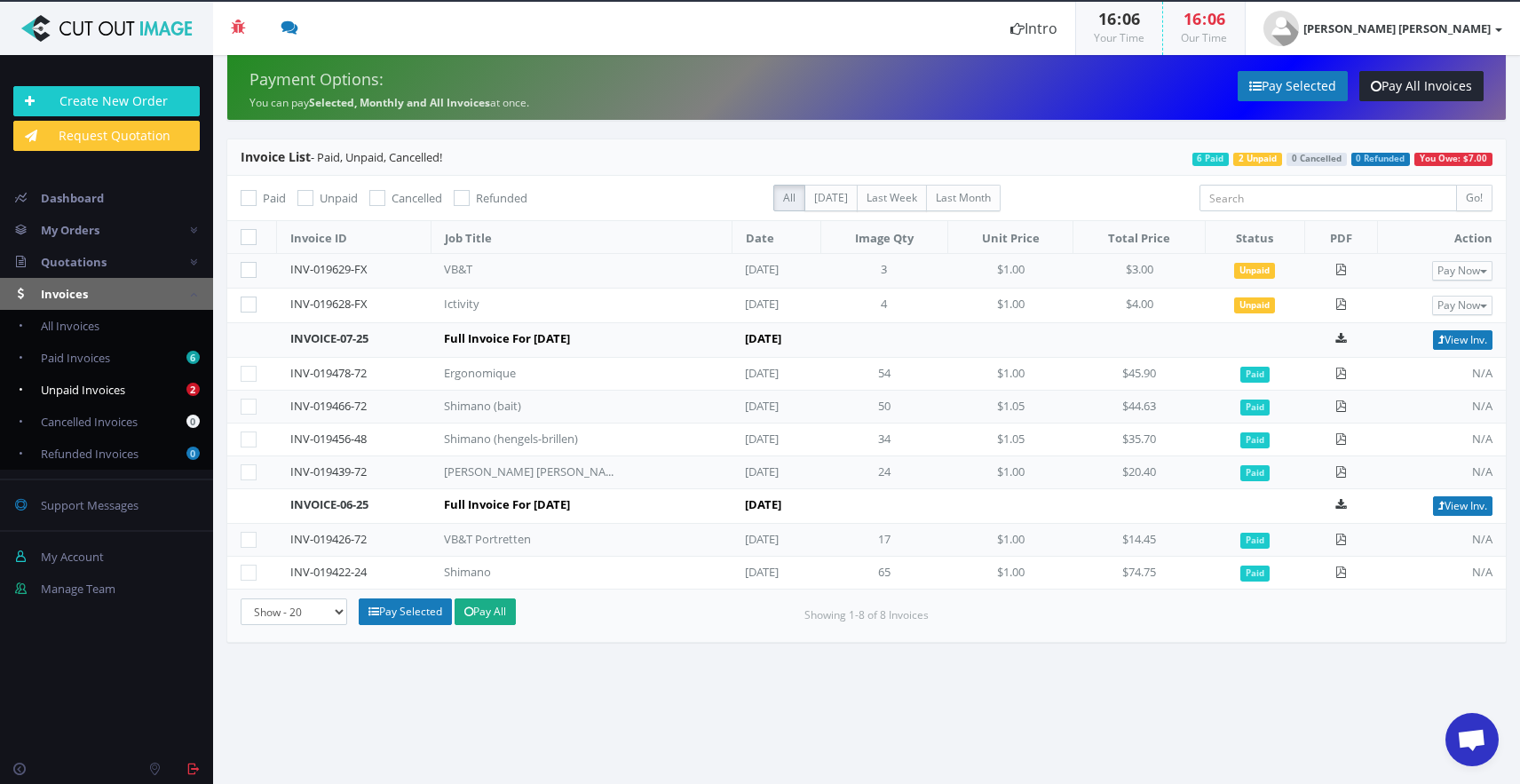
click at [106, 391] on span "Unpaid Invoices" at bounding box center [83, 390] width 84 height 16
checkbox input "true"
